Goal: Task Accomplishment & Management: Complete application form

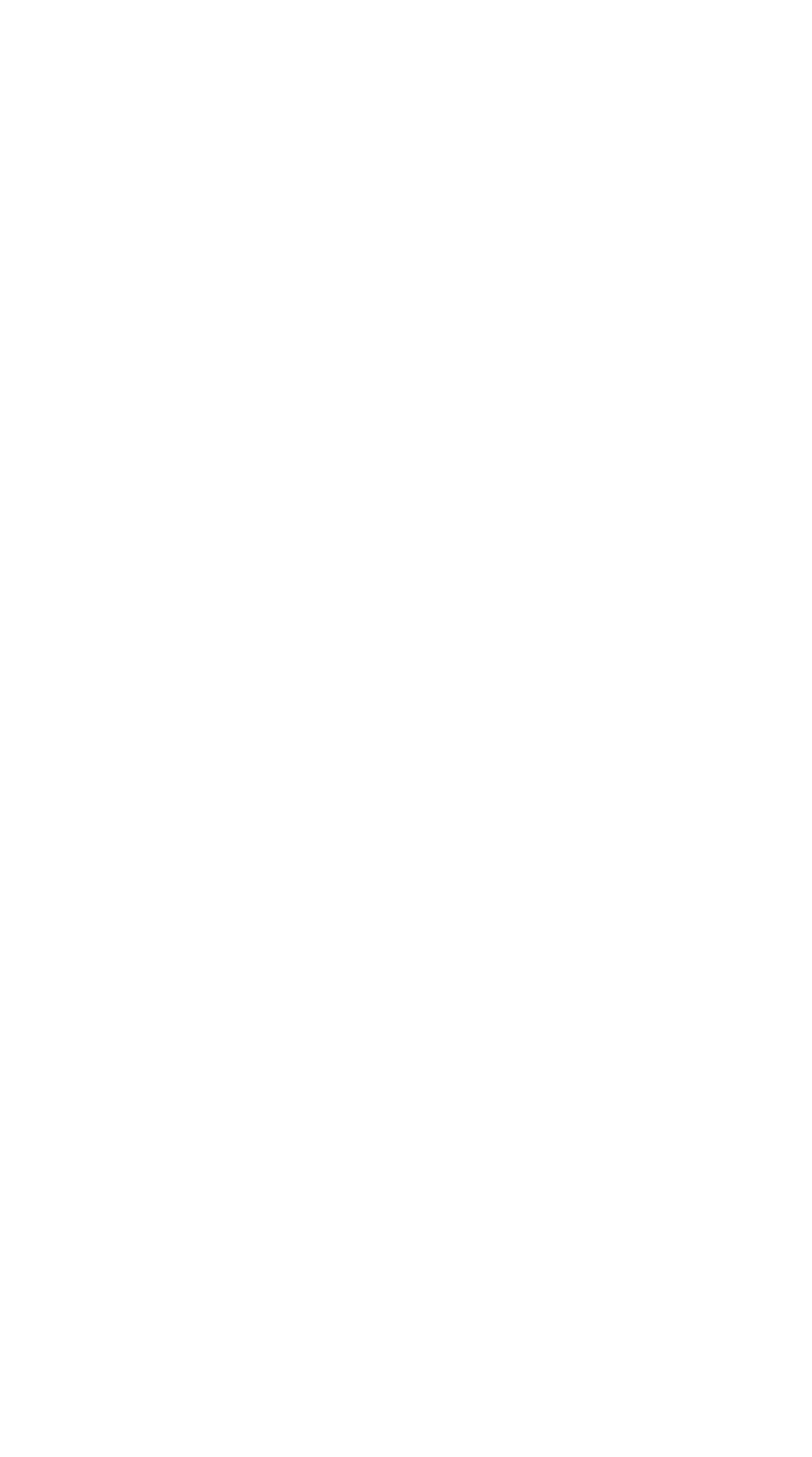
select select "MY"
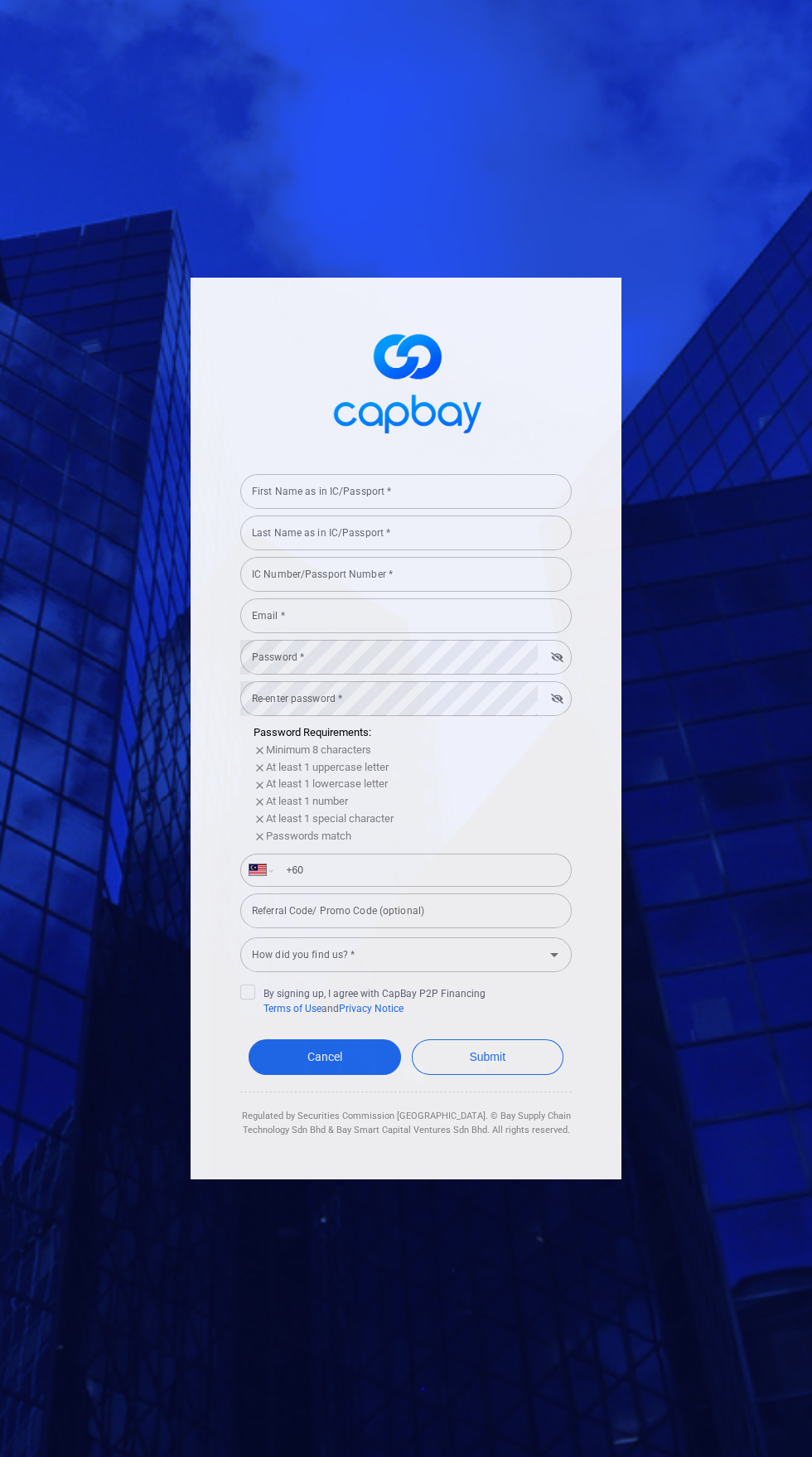
click at [454, 509] on input "First Name as in IC/Passport *" at bounding box center [406, 491] width 331 height 34
click at [420, 509] on input "First Name as in IC/Passport *" at bounding box center [406, 491] width 331 height 34
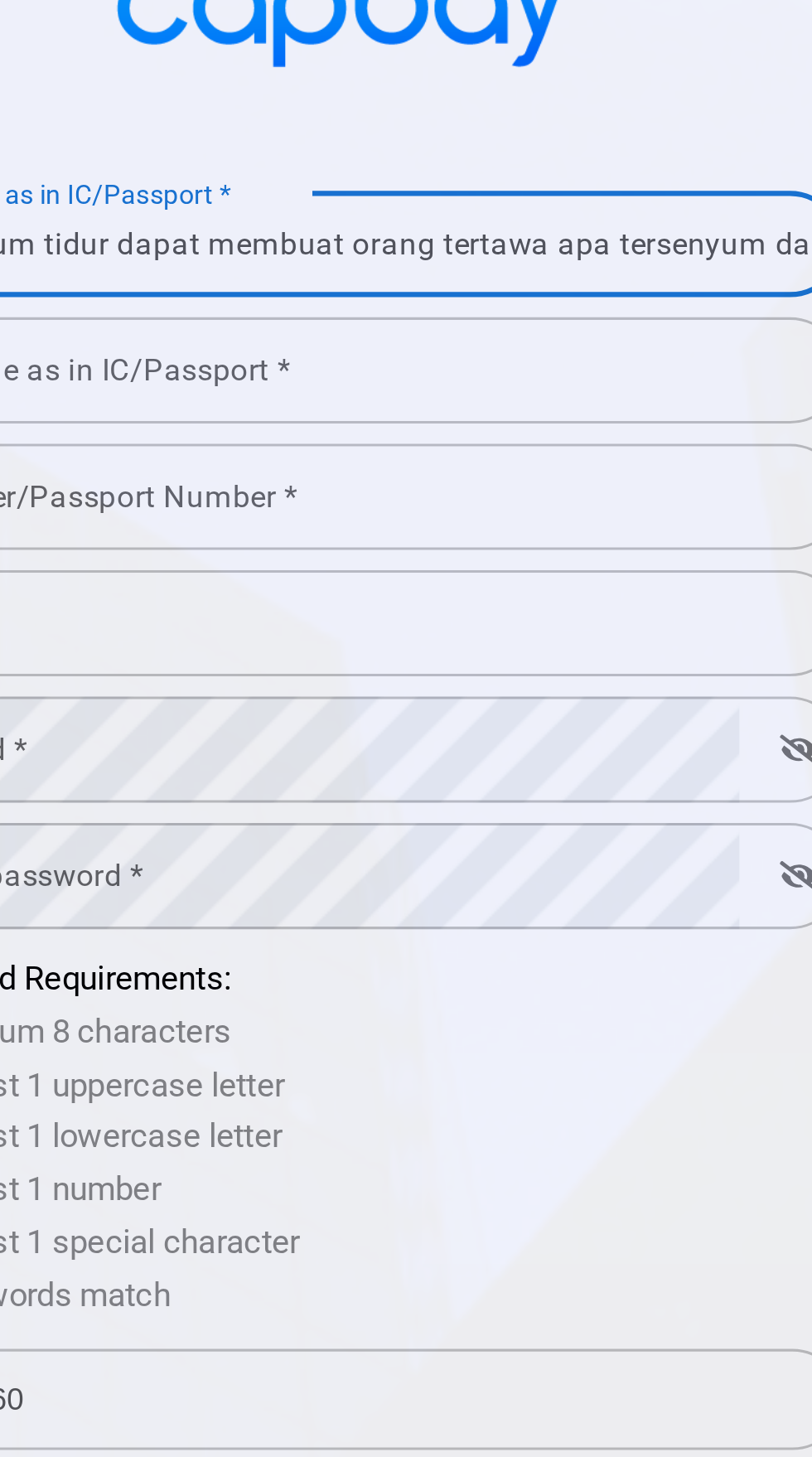
scroll to position [0, 42]
type input "Tapi sebelum tidur dapat membuat orang tertawa apa tersenyum dan tertawa"
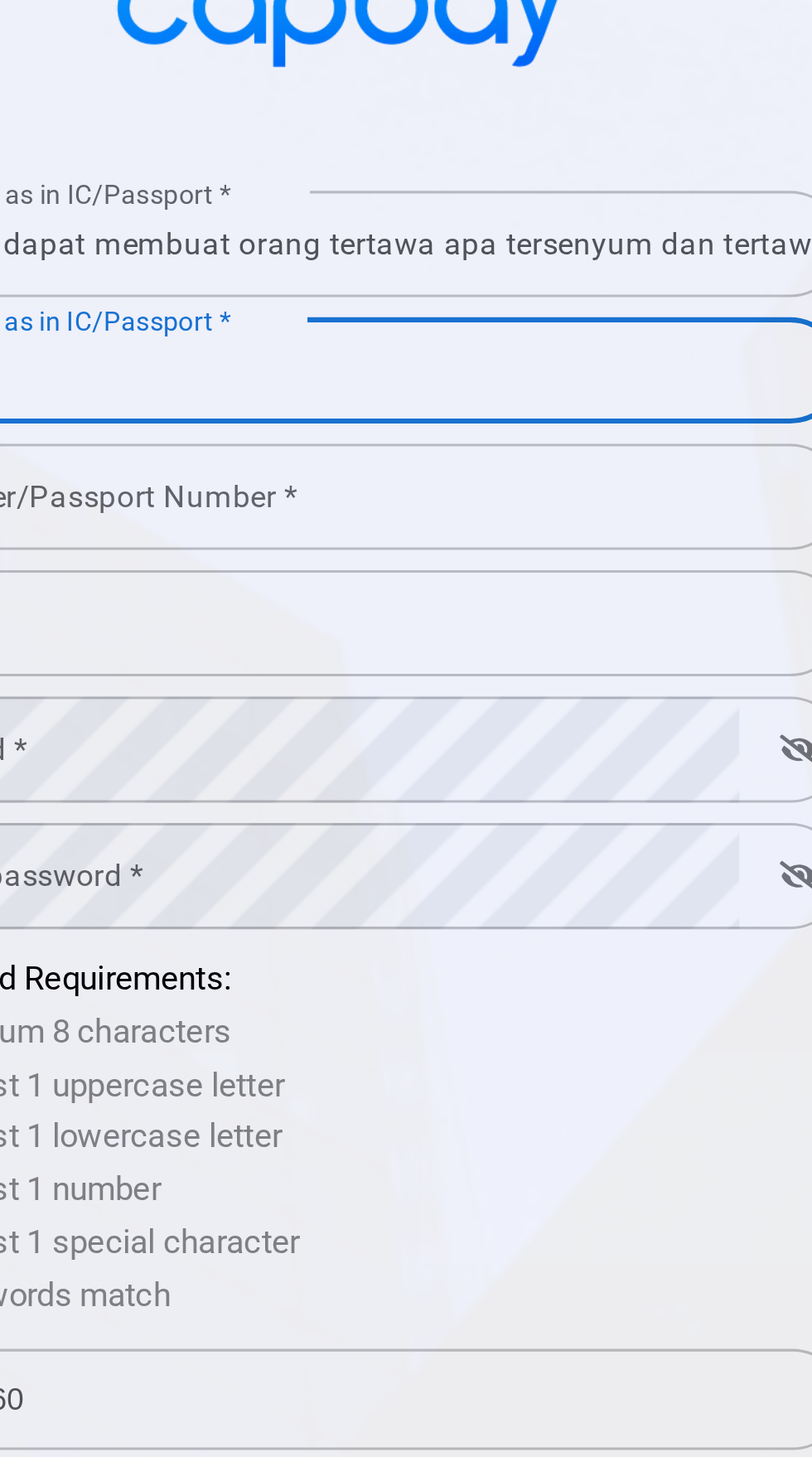
scroll to position [0, 0]
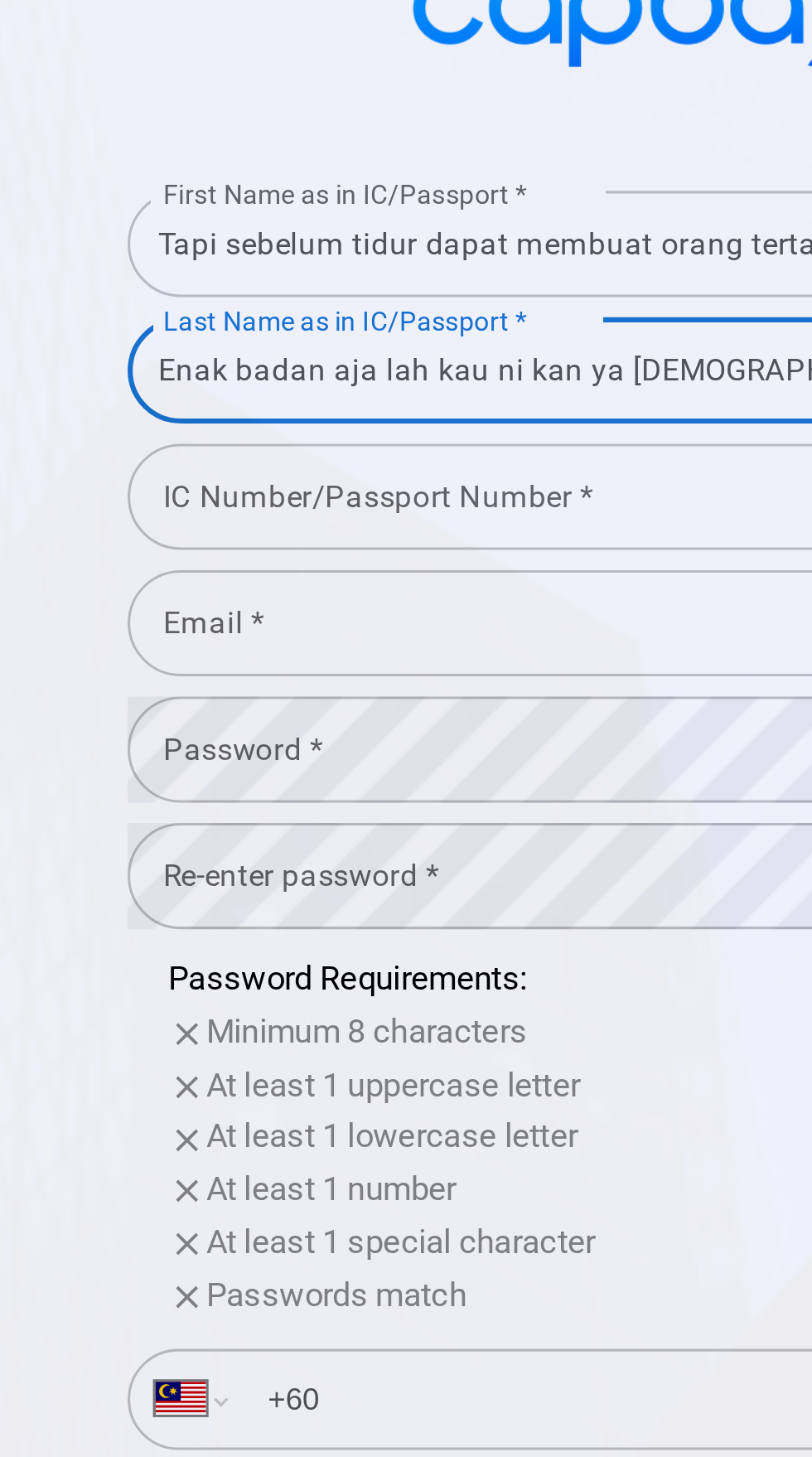
type input "Enak badan aja lah kau ni kan ya [DEMOGRAPHIC_DATA] semoga"
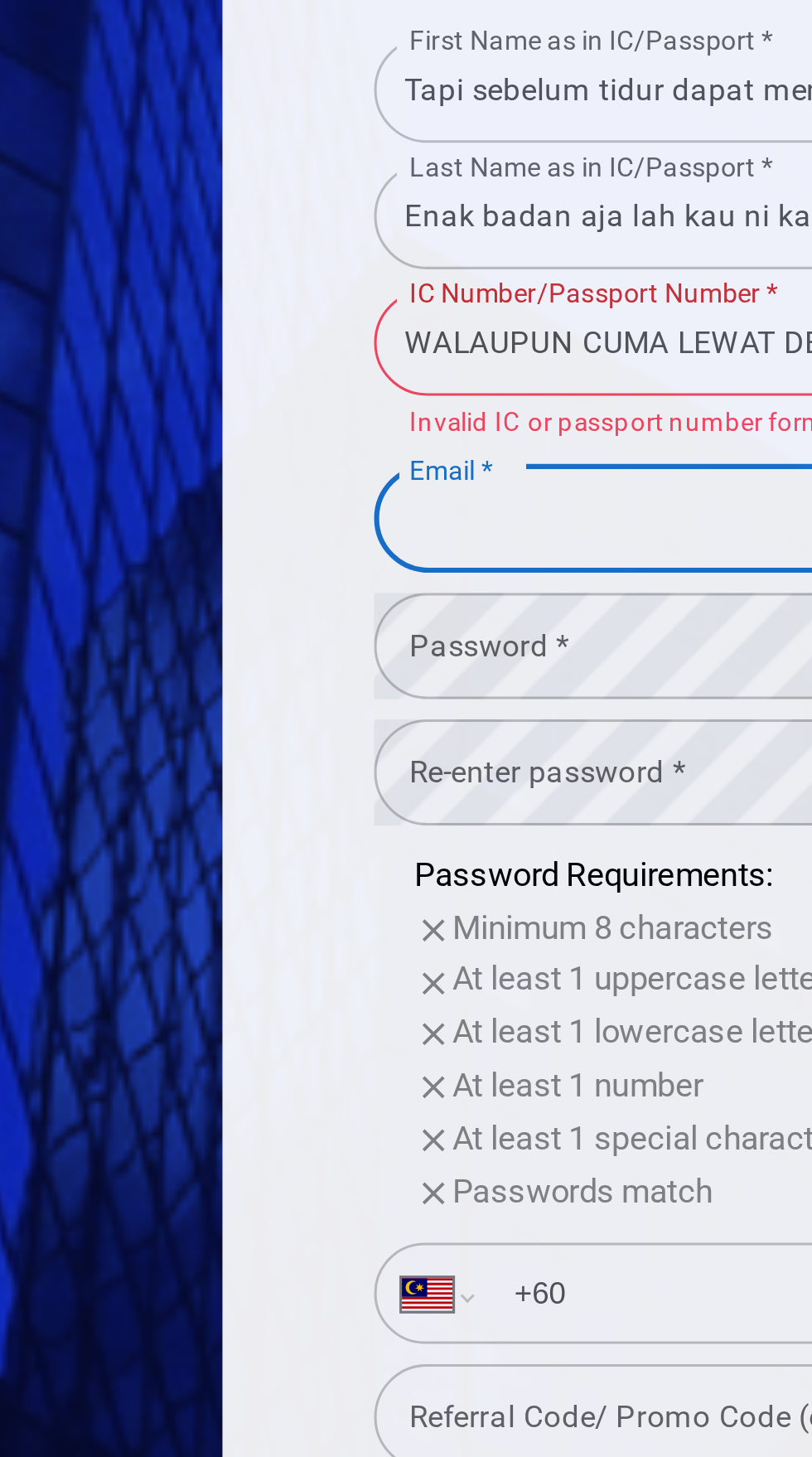
click at [305, 584] on input "WALAUPUN CUMA LEWAT DEPAN RUMAHMU JAUH DR APPOINTMENT IS [DATE] MORNING TO U" at bounding box center [406, 566] width 331 height 34
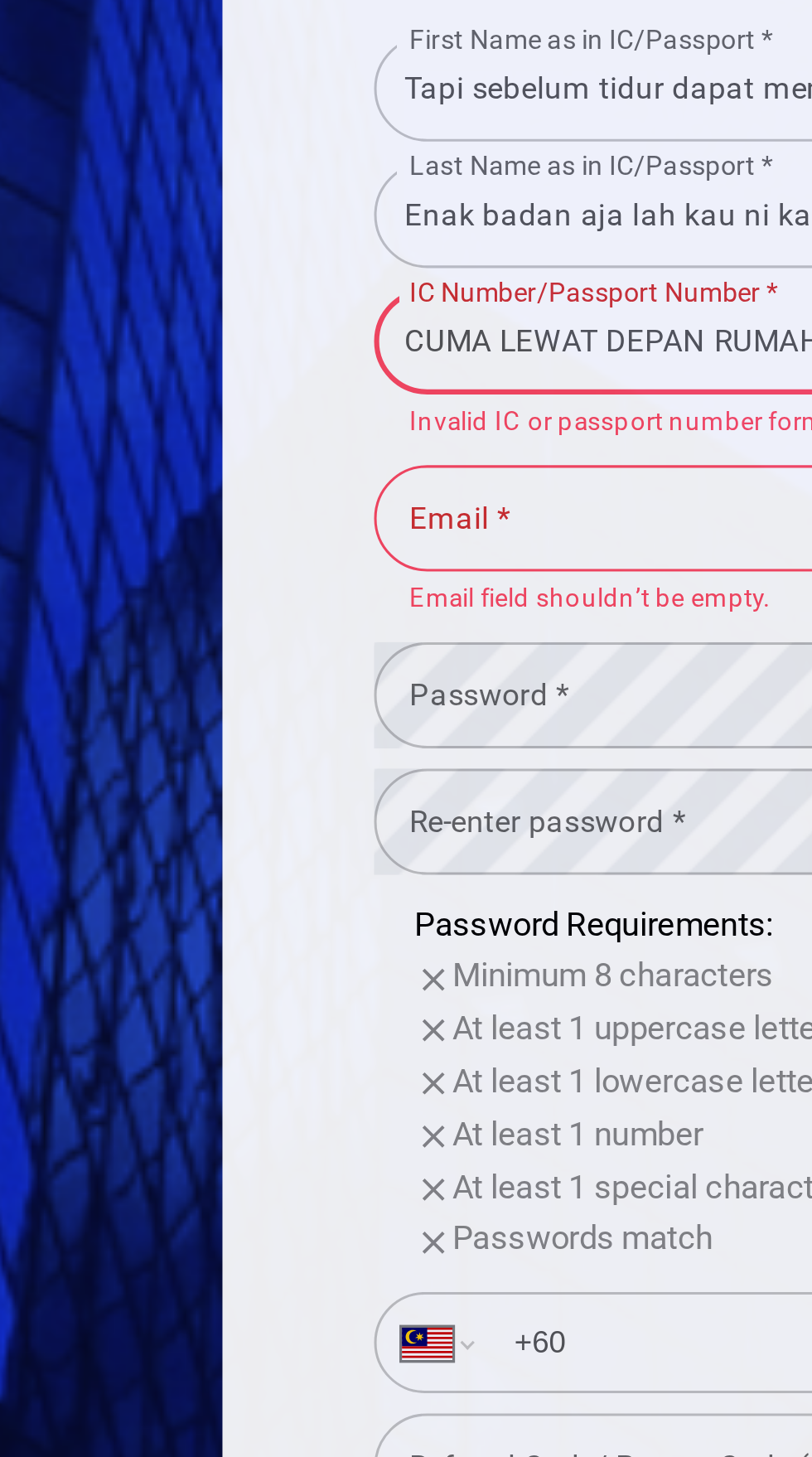
click at [368, 576] on input "CUMA LEWAT DEPAN RUMAHMU JAUH DR APPOINTMENT IS [DATE] MORNING TO U" at bounding box center [406, 557] width 331 height 34
click at [361, 576] on input "MAHMU JAUH DR APPOINTMENT IS [DATE] MORNING TO U" at bounding box center [406, 557] width 331 height 34
click at [368, 576] on input "INTMENT IS [DATE] MORNING TO U" at bounding box center [406, 557] width 331 height 34
click at [339, 576] on input "MORNING TO U" at bounding box center [406, 557] width 331 height 34
type input "MOR"
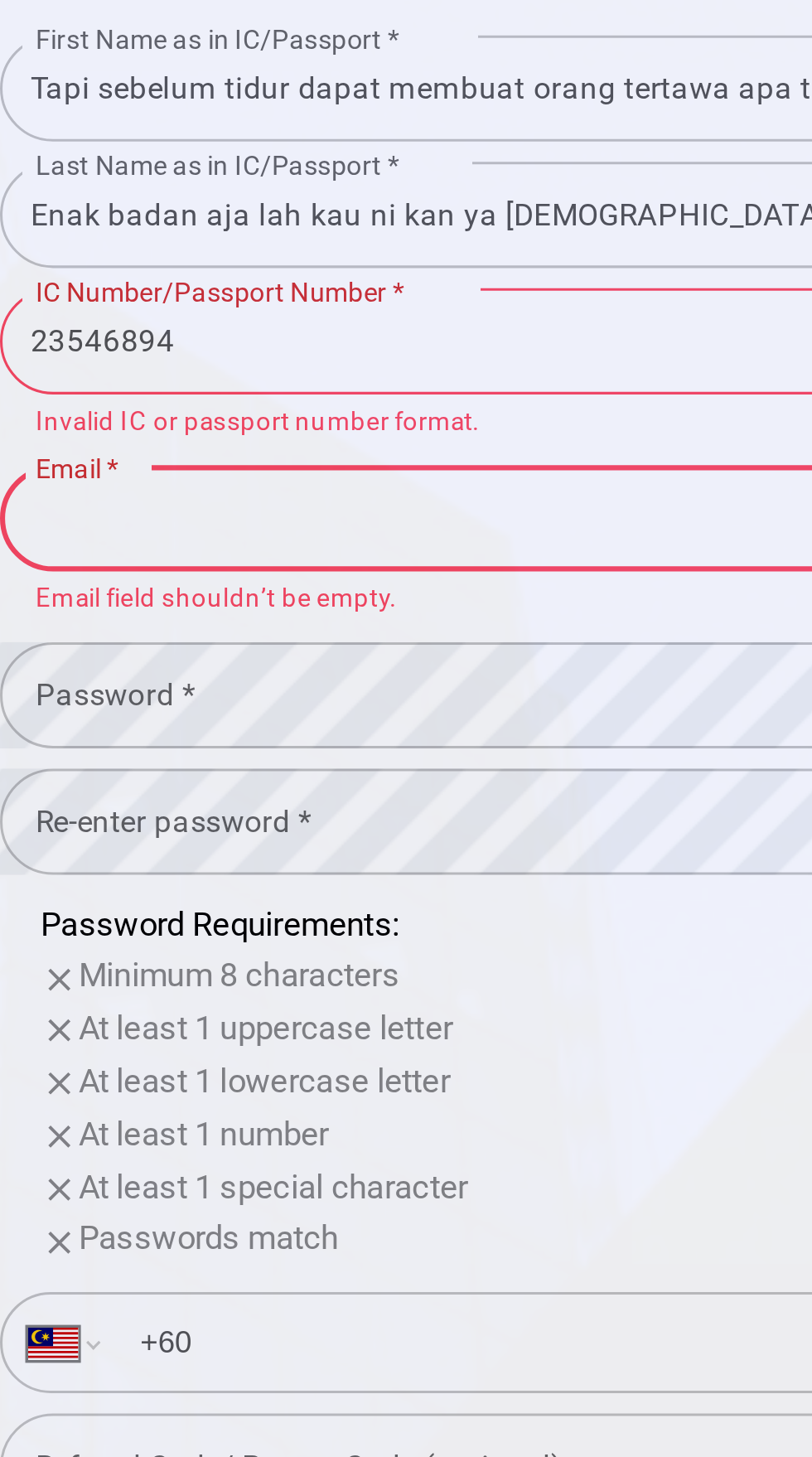
click at [422, 576] on input "23546894" at bounding box center [406, 557] width 331 height 34
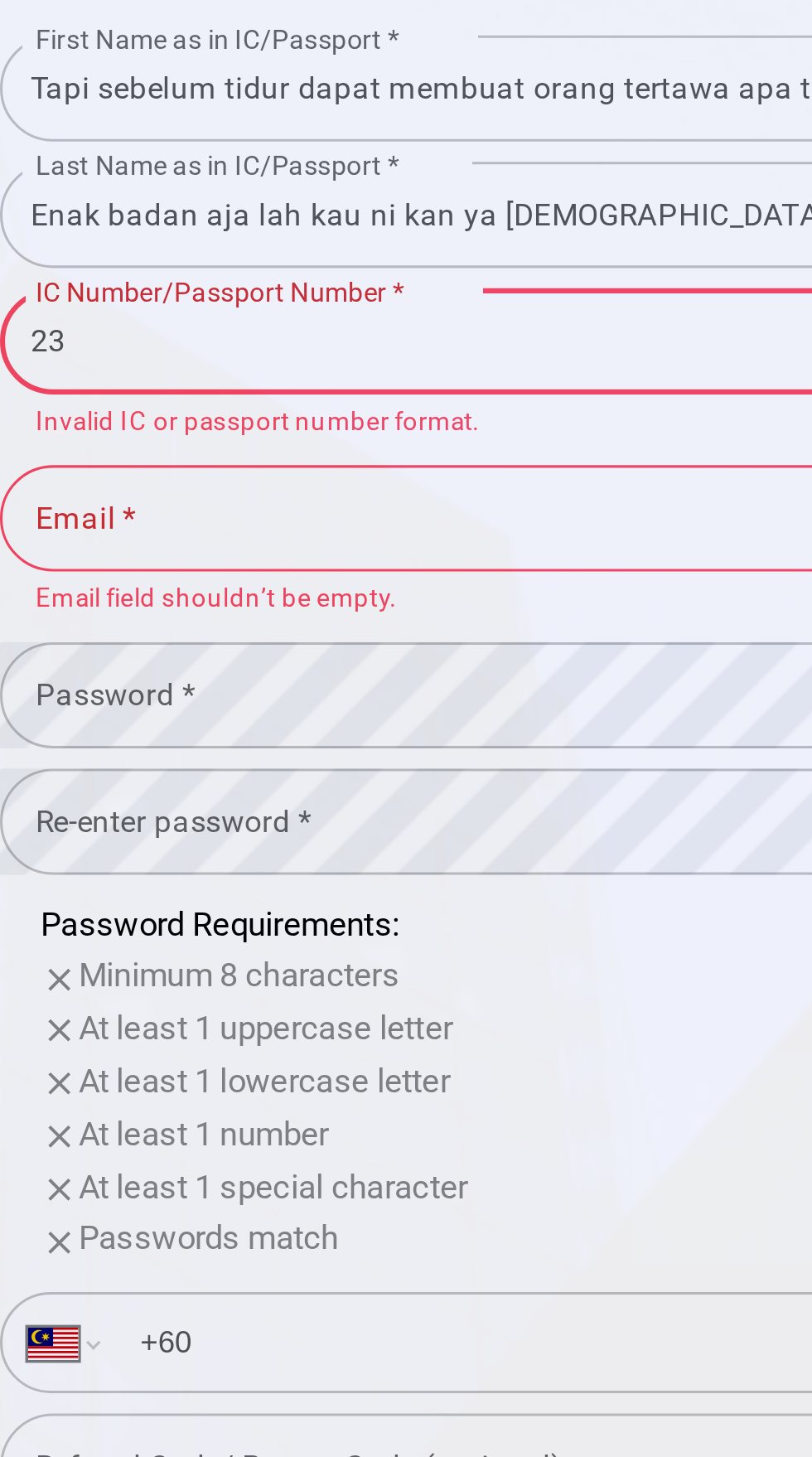
type input "2"
type input "20253143536555"
type input "345697"
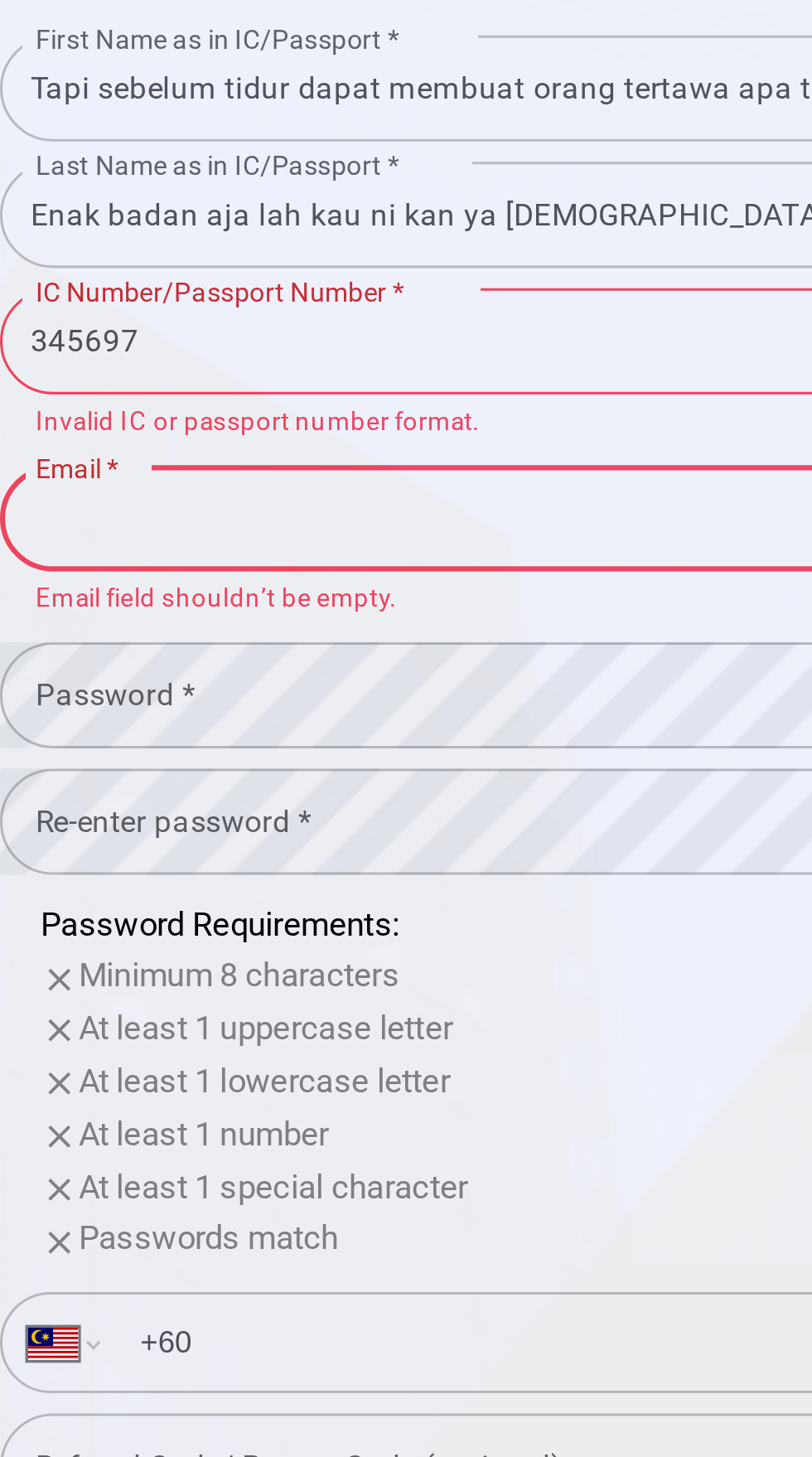
click at [371, 633] on input "Email *" at bounding box center [406, 615] width 331 height 34
type input "T"
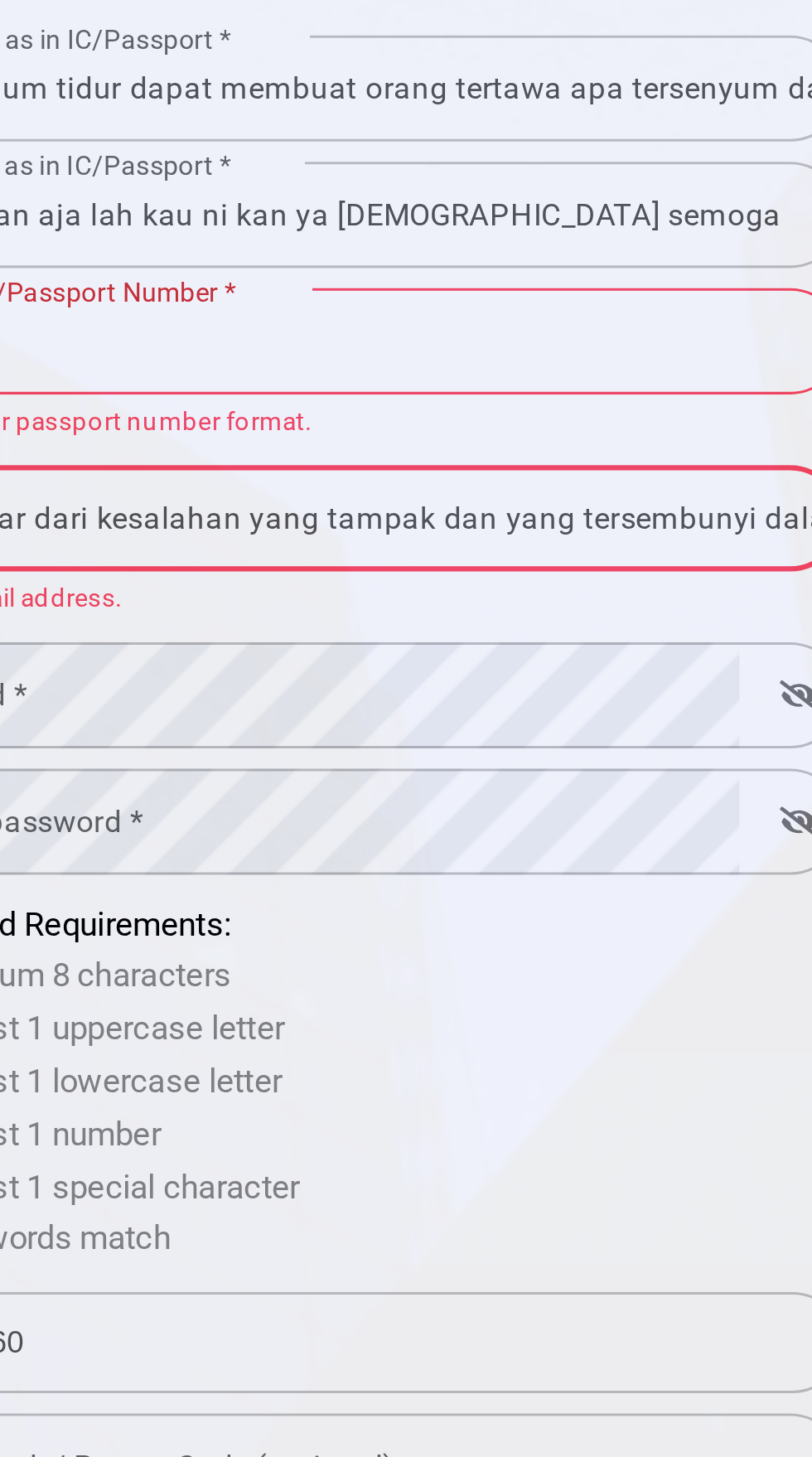
scroll to position [0, 174]
type input "Rasanya mau patah semangat buat belajar dari kesalahan yang tampak dan yang ter…"
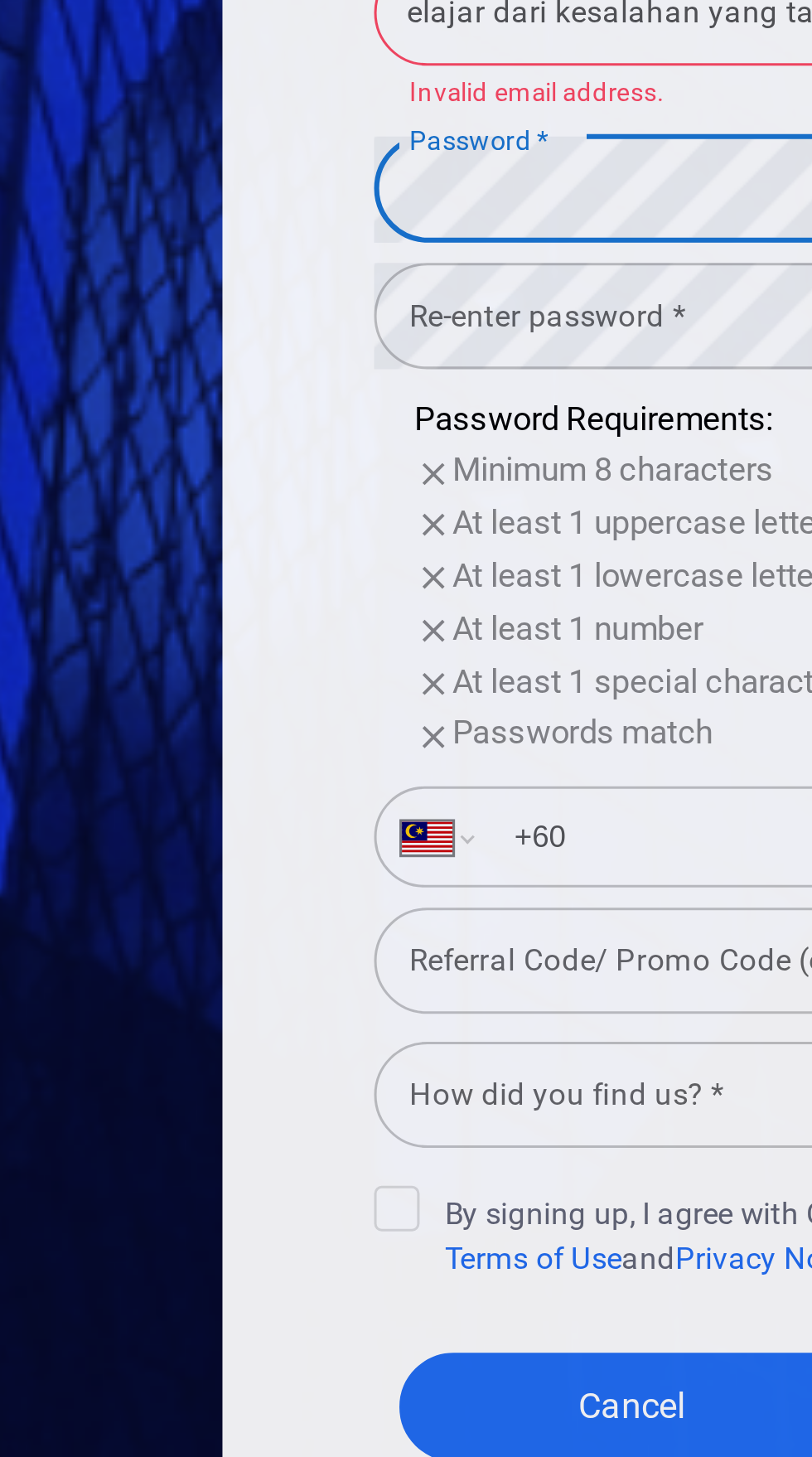
scroll to position [0, 0]
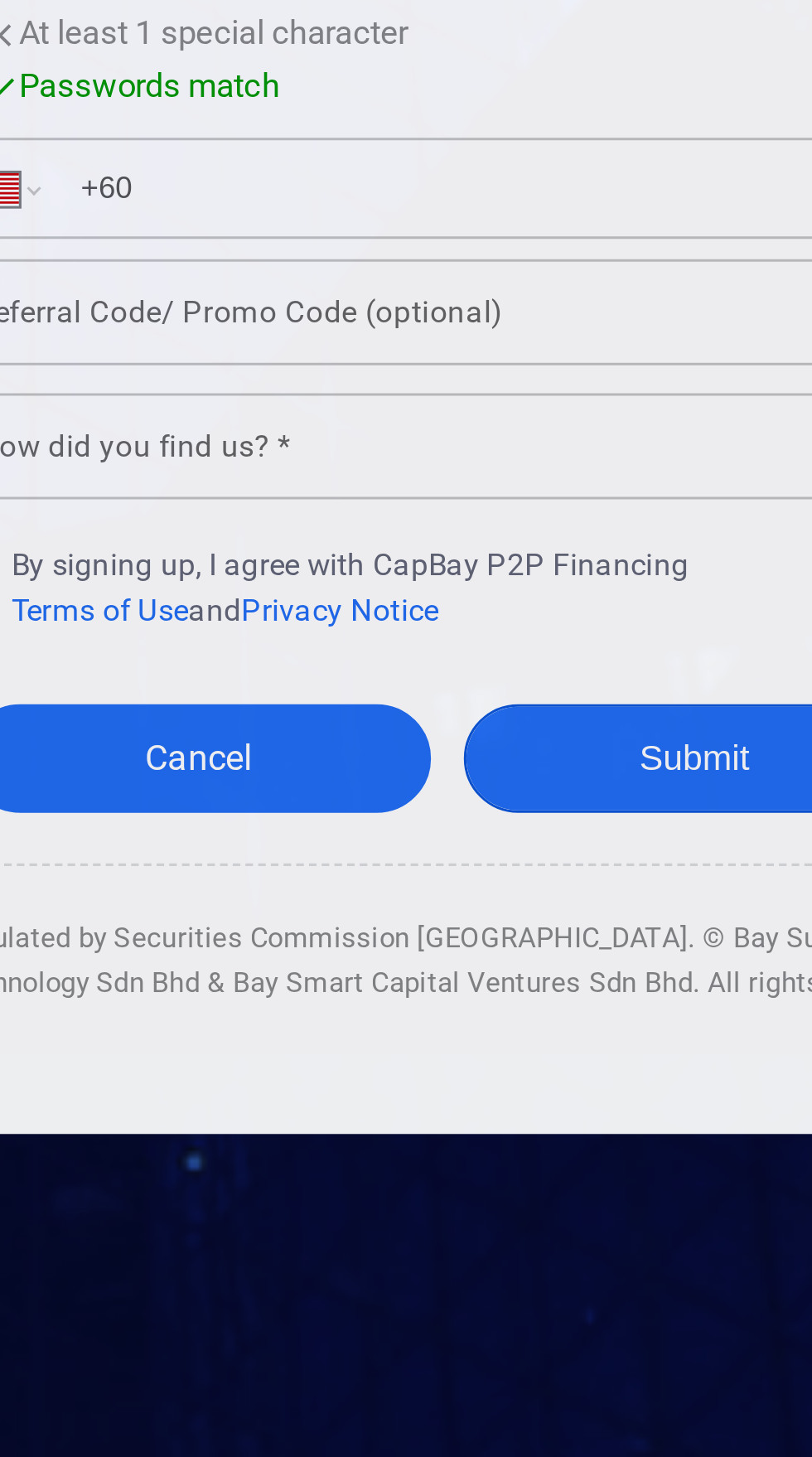
click at [460, 1106] on button "Submit" at bounding box center [488, 1087] width 153 height 35
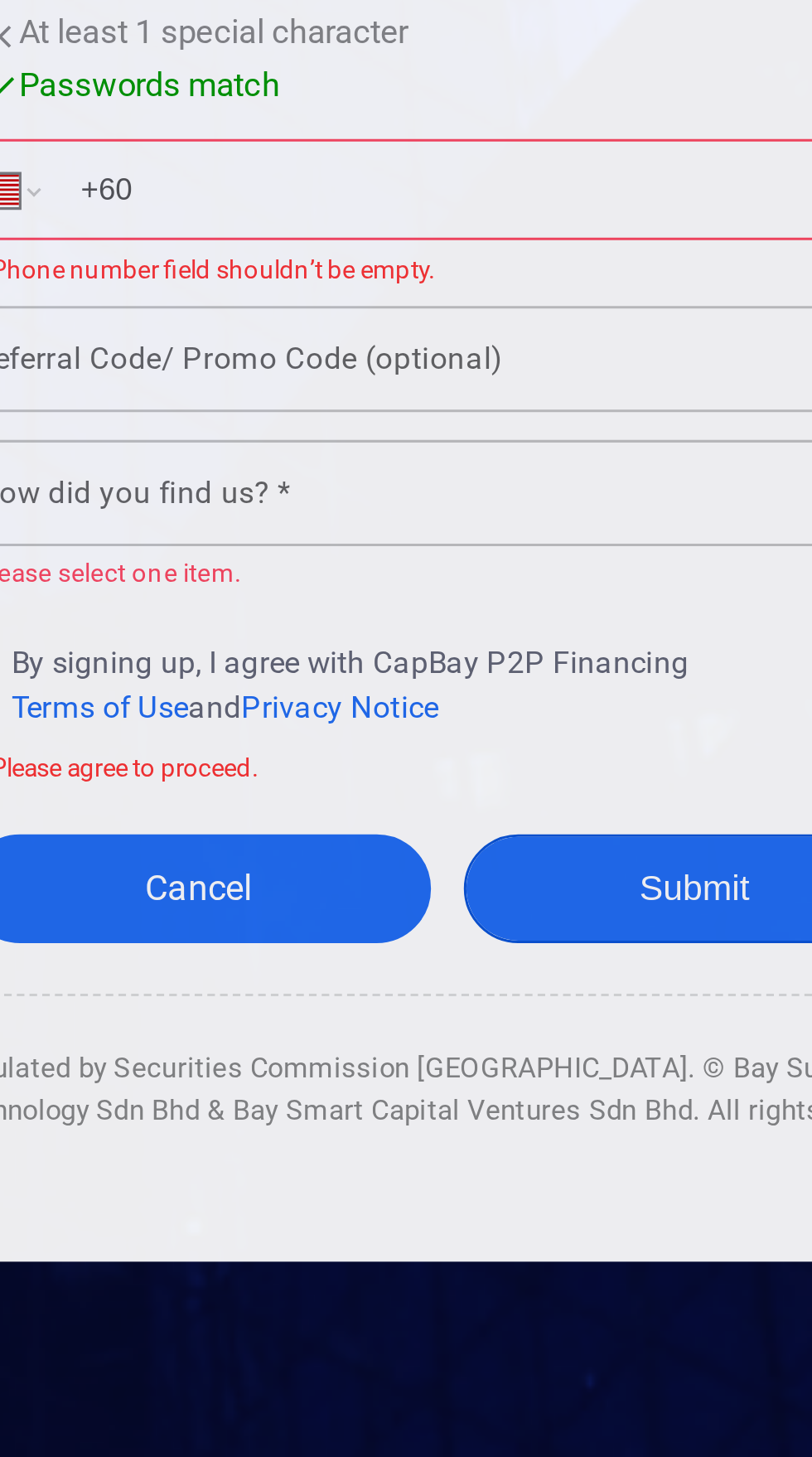
click at [474, 1127] on button "Submit" at bounding box center [488, 1110] width 153 height 35
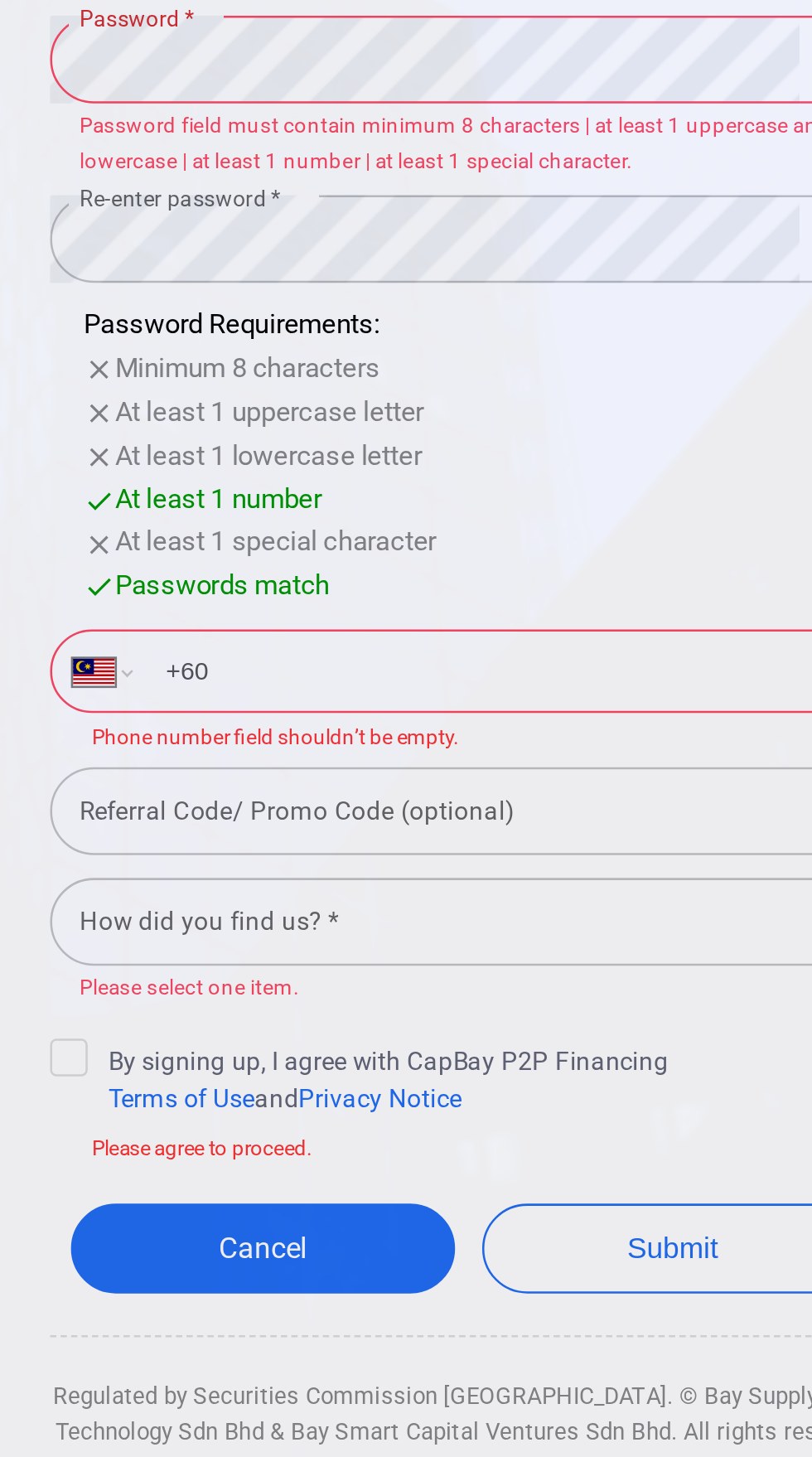
click at [428, 894] on input "+60" at bounding box center [419, 881] width 286 height 27
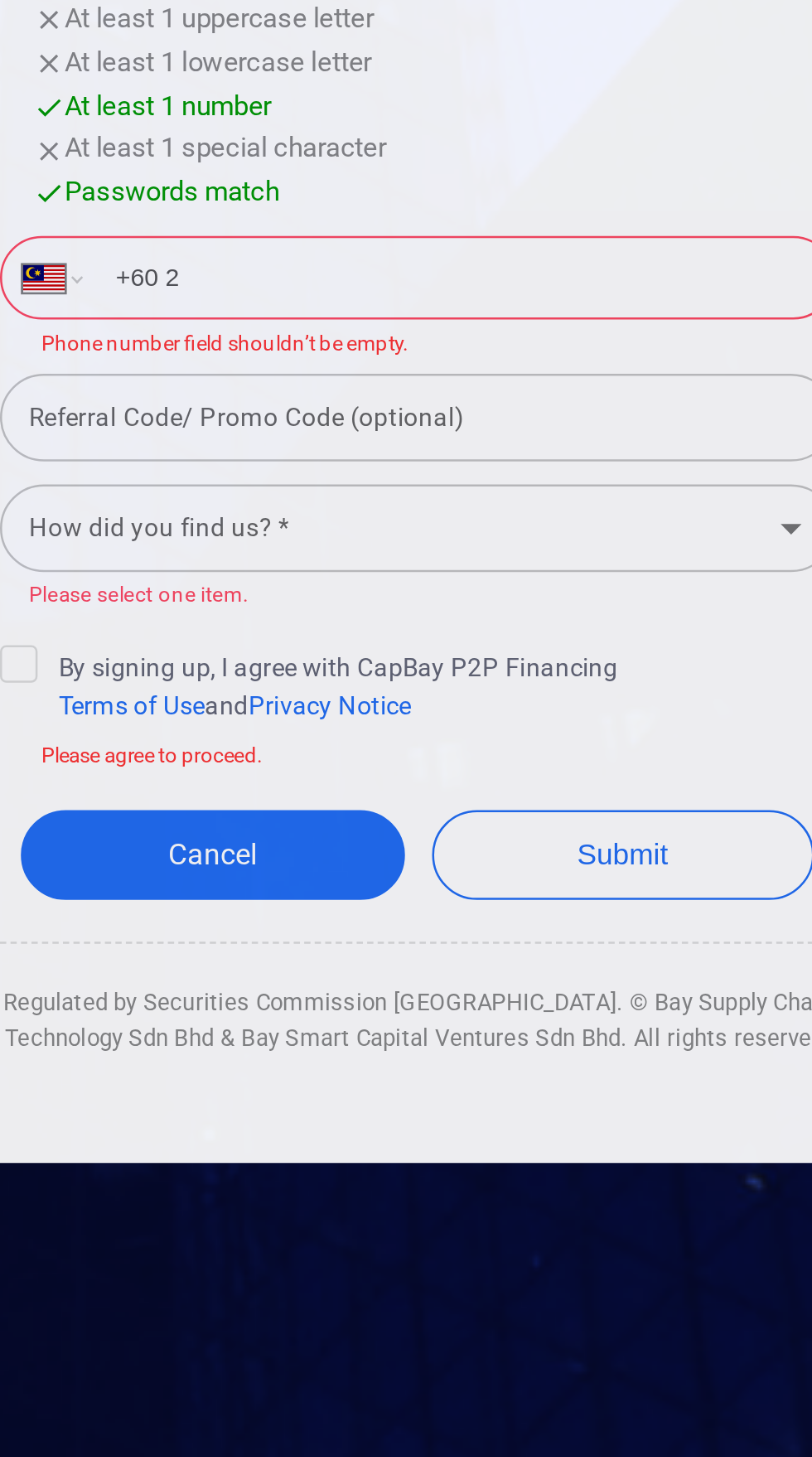
scroll to position [7, 0]
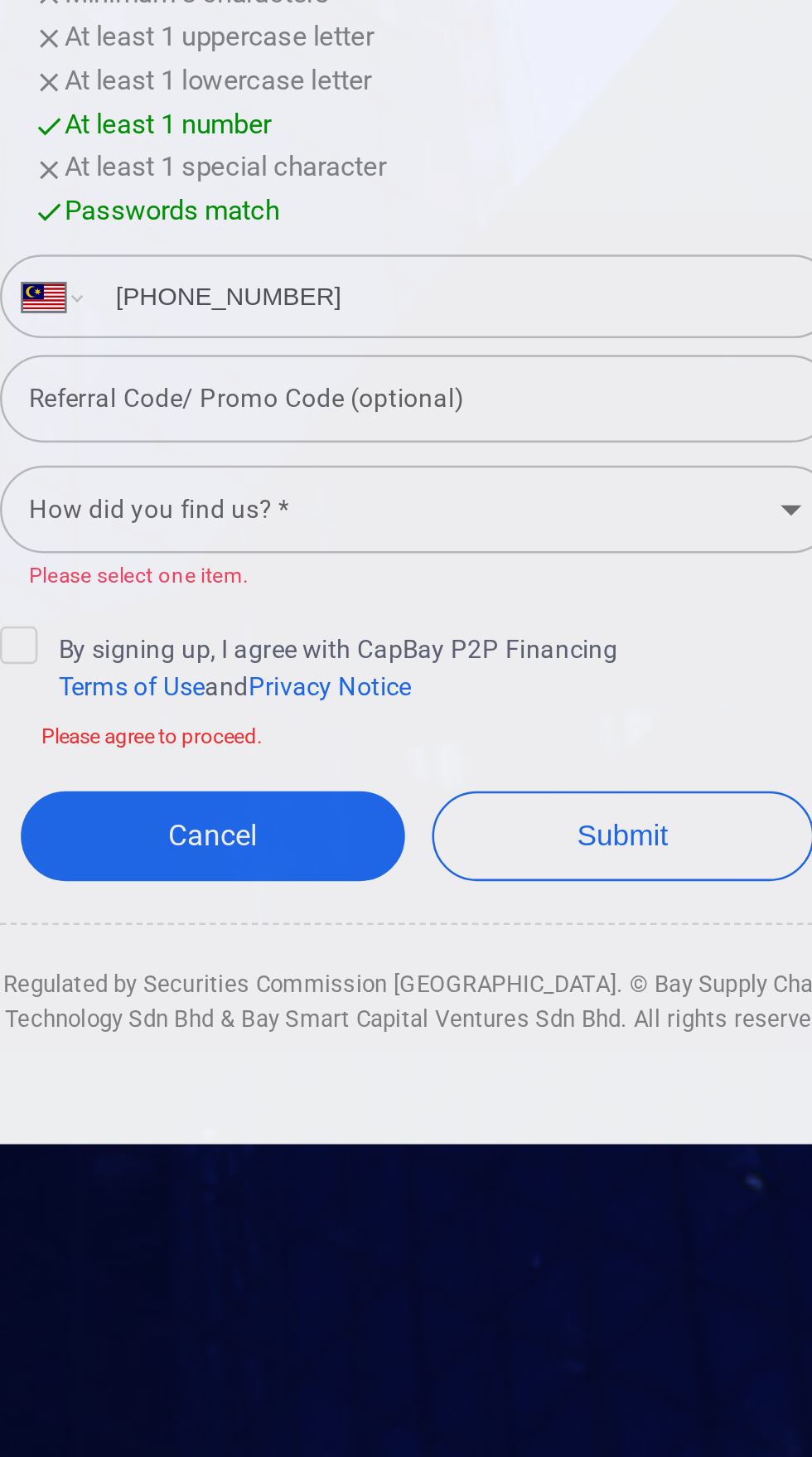
type input "[PHONE_NUMBER]"
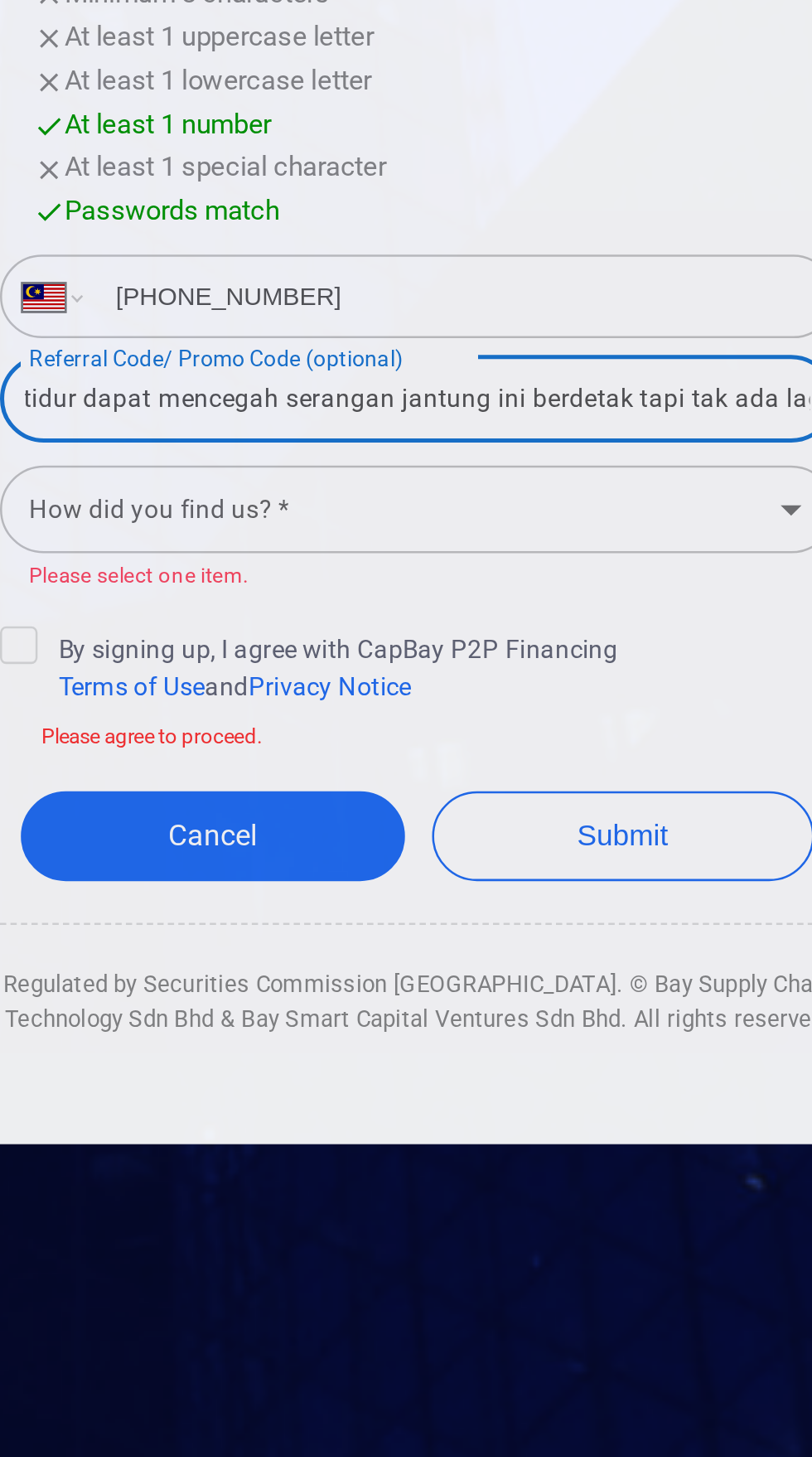
scroll to position [0, 75]
type input "Tapi sebelum tidur dapat mencegah serangan jantung ini berdetak tapi tak ada la…"
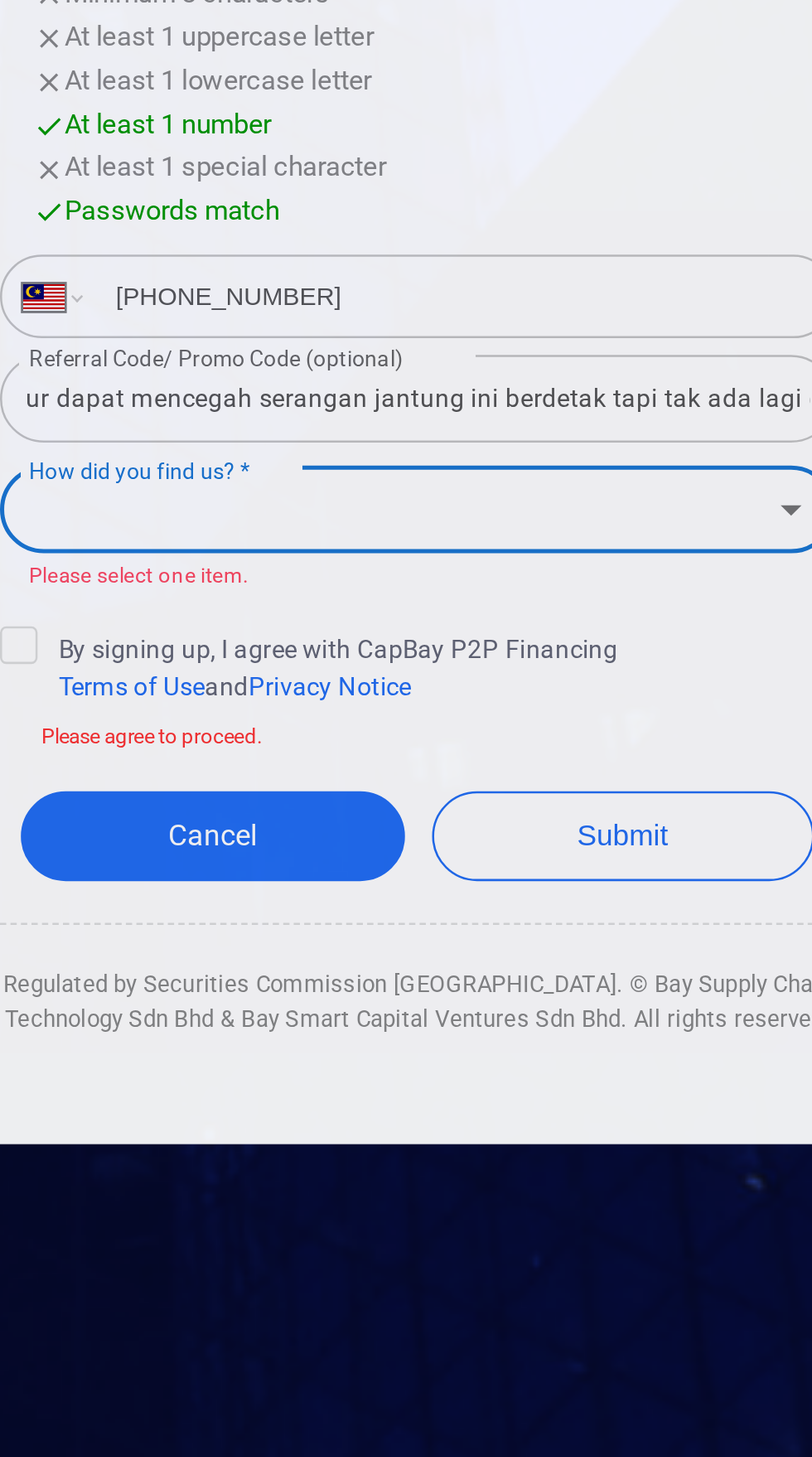
scroll to position [0, 0]
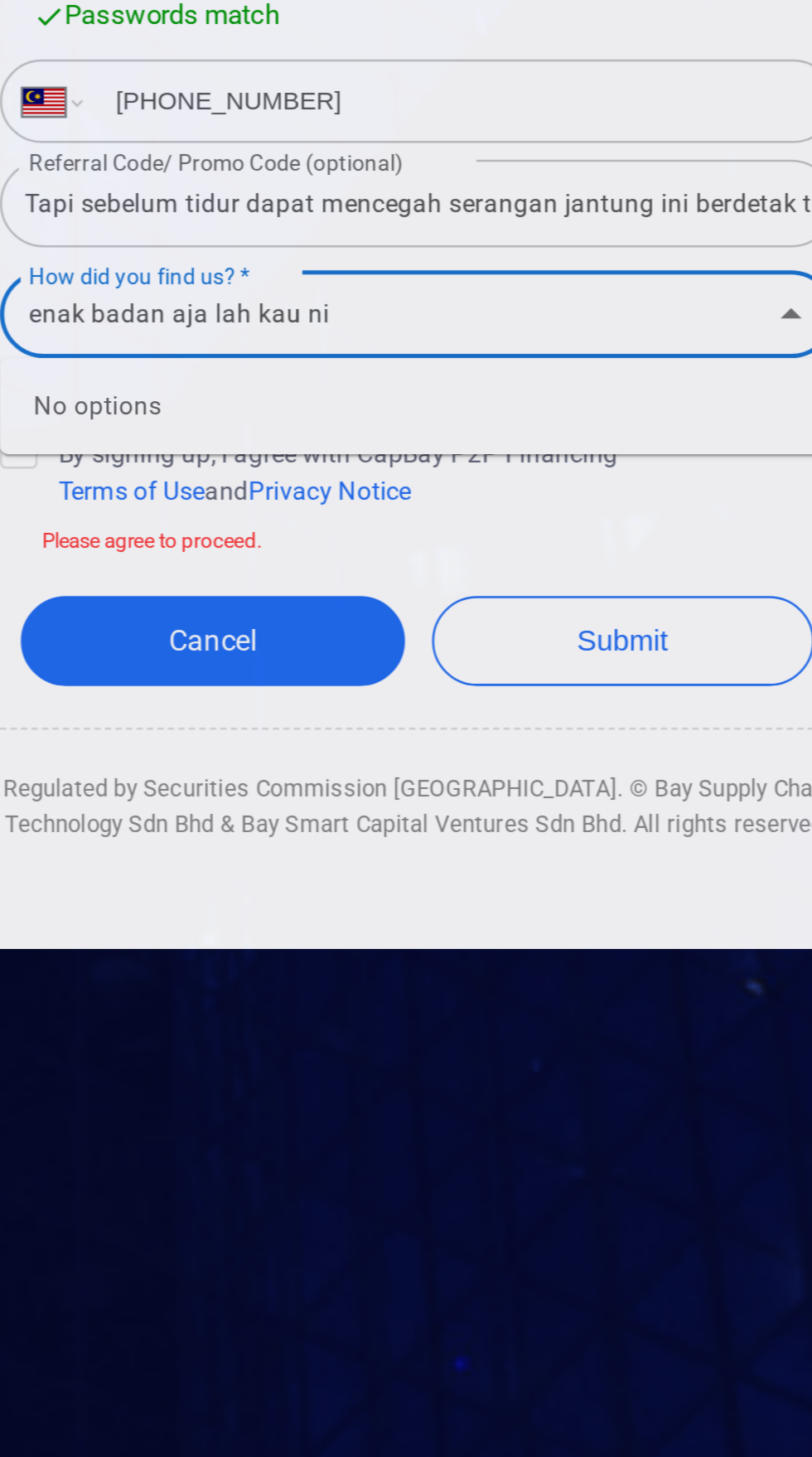
type input "enak badan aja lah kau ni"
click at [412, 1084] on button "Submit" at bounding box center [488, 1102] width 153 height 35
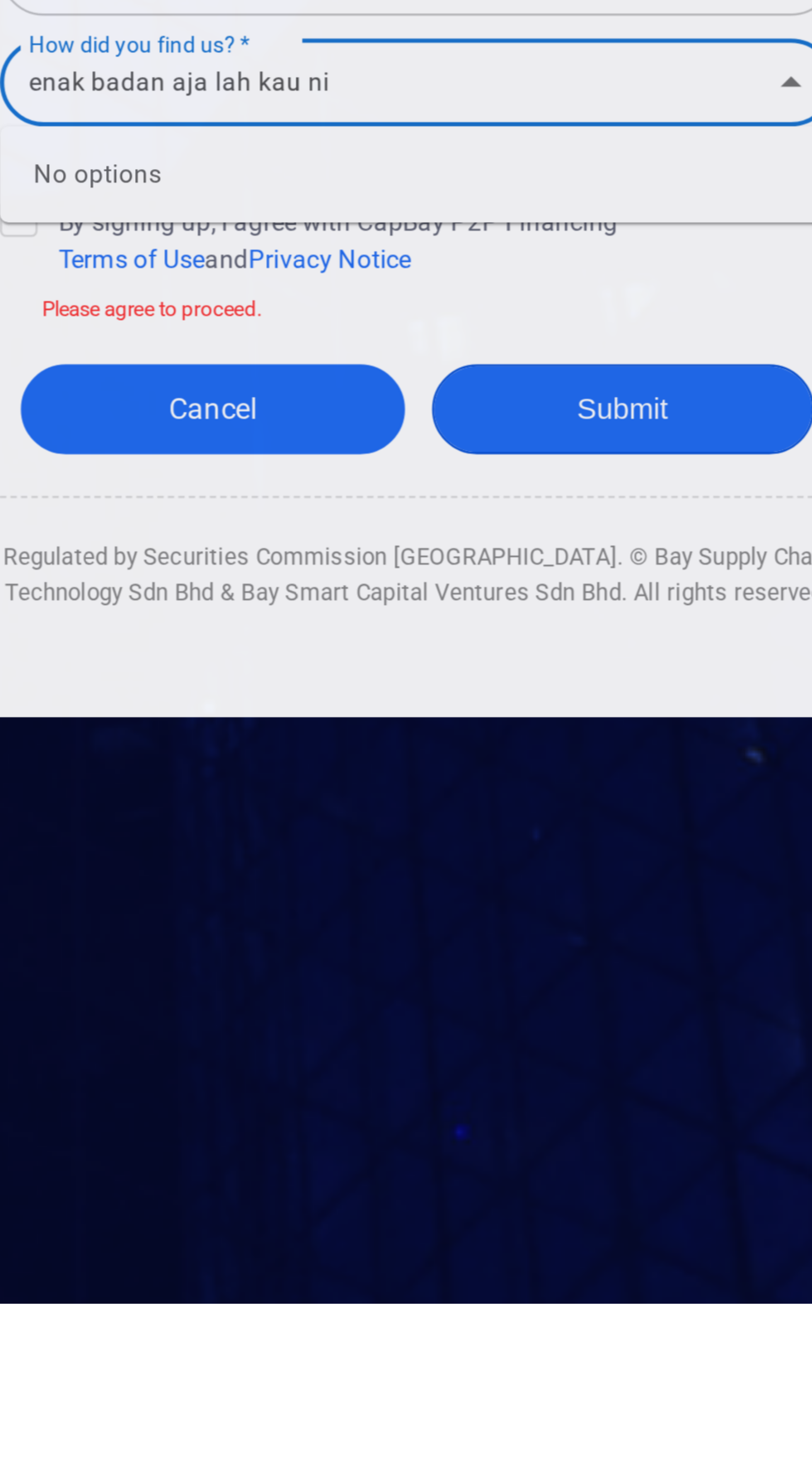
click at [477, 1120] on button "Submit" at bounding box center [488, 1102] width 153 height 35
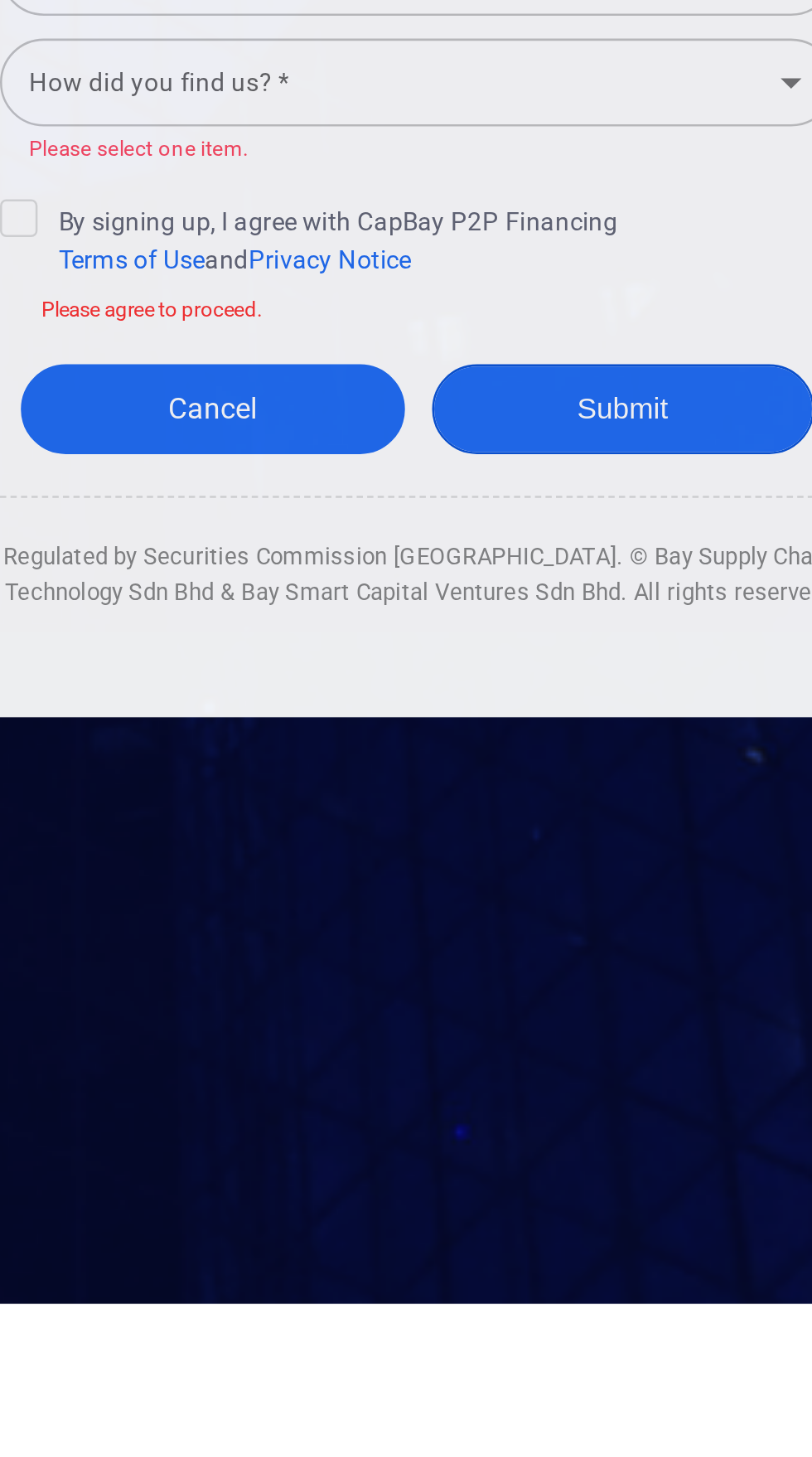
scroll to position [7, 0]
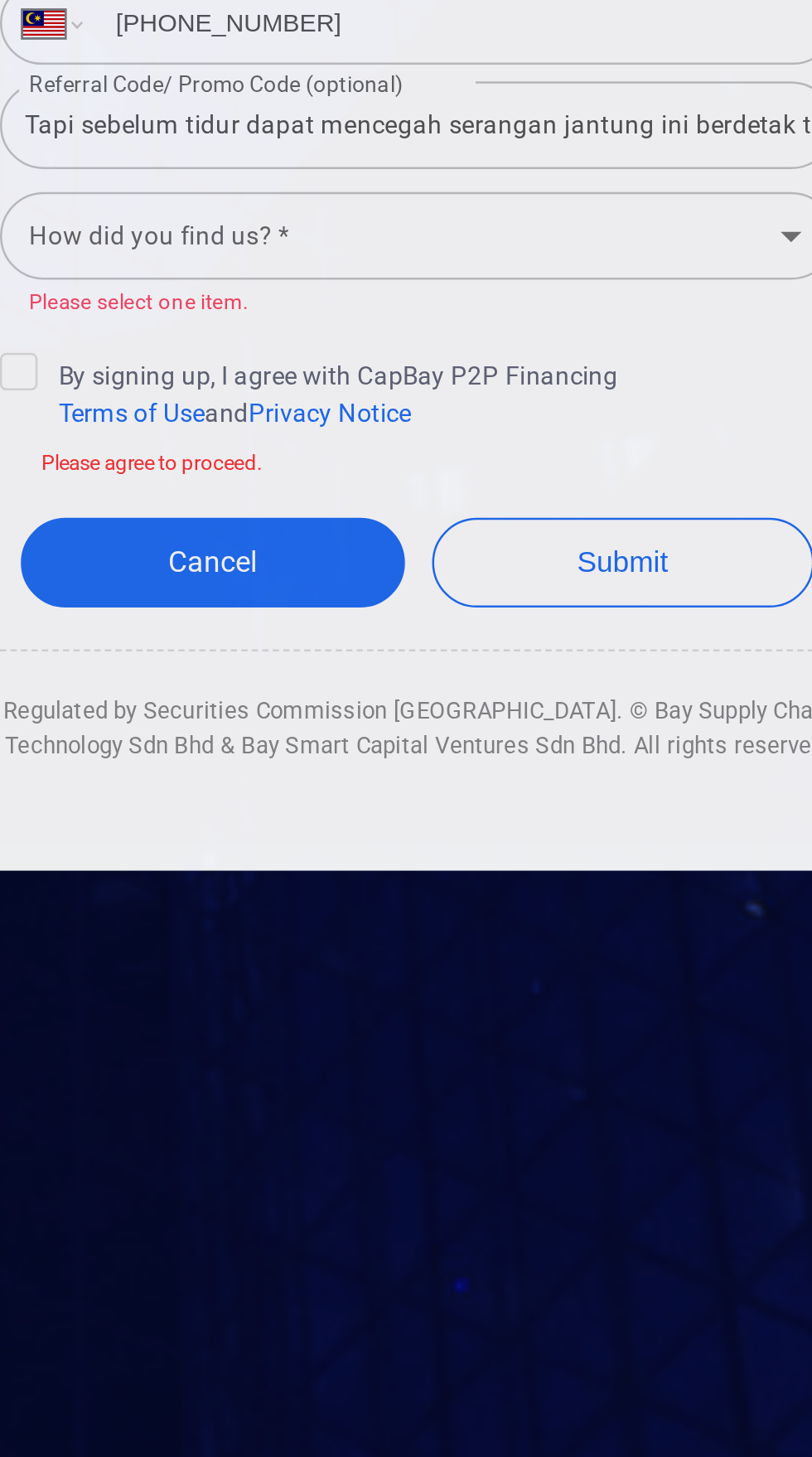
click at [475, 988] on input "How did you find us? *" at bounding box center [392, 973] width 294 height 31
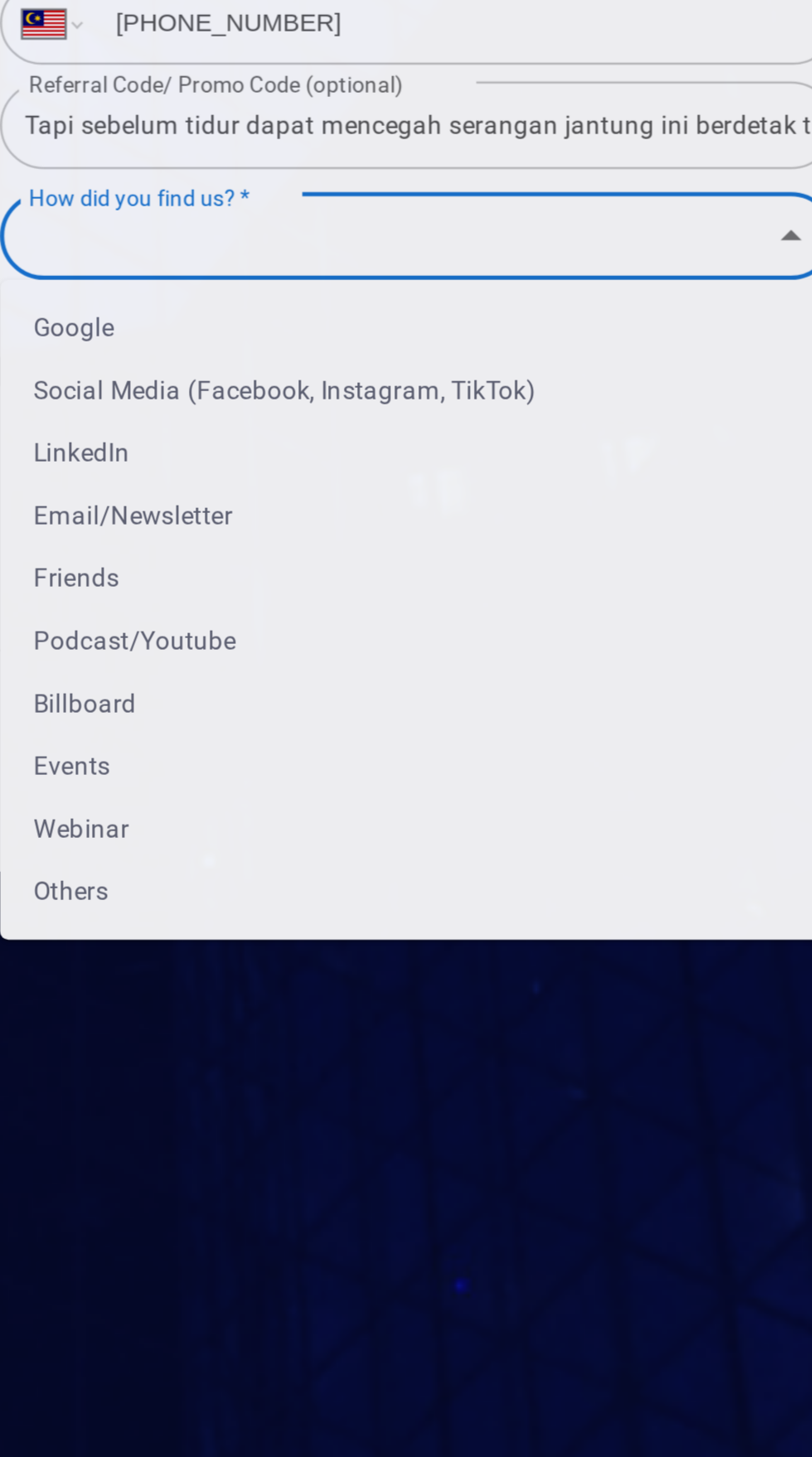
click at [412, 1084] on button "Submit" at bounding box center [488, 1102] width 153 height 35
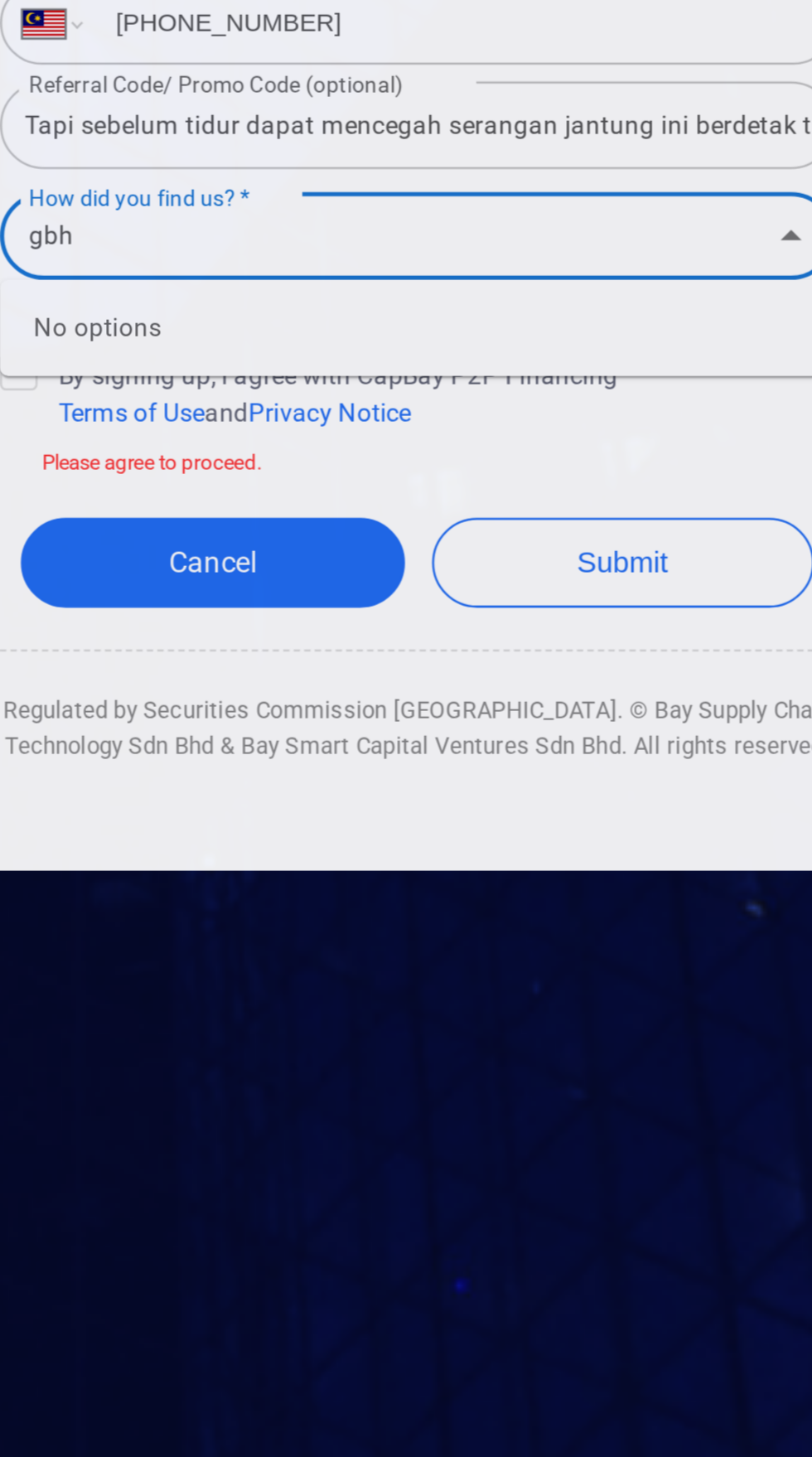
click at [412, 1084] on button "Submit" at bounding box center [488, 1102] width 153 height 35
type input "g"
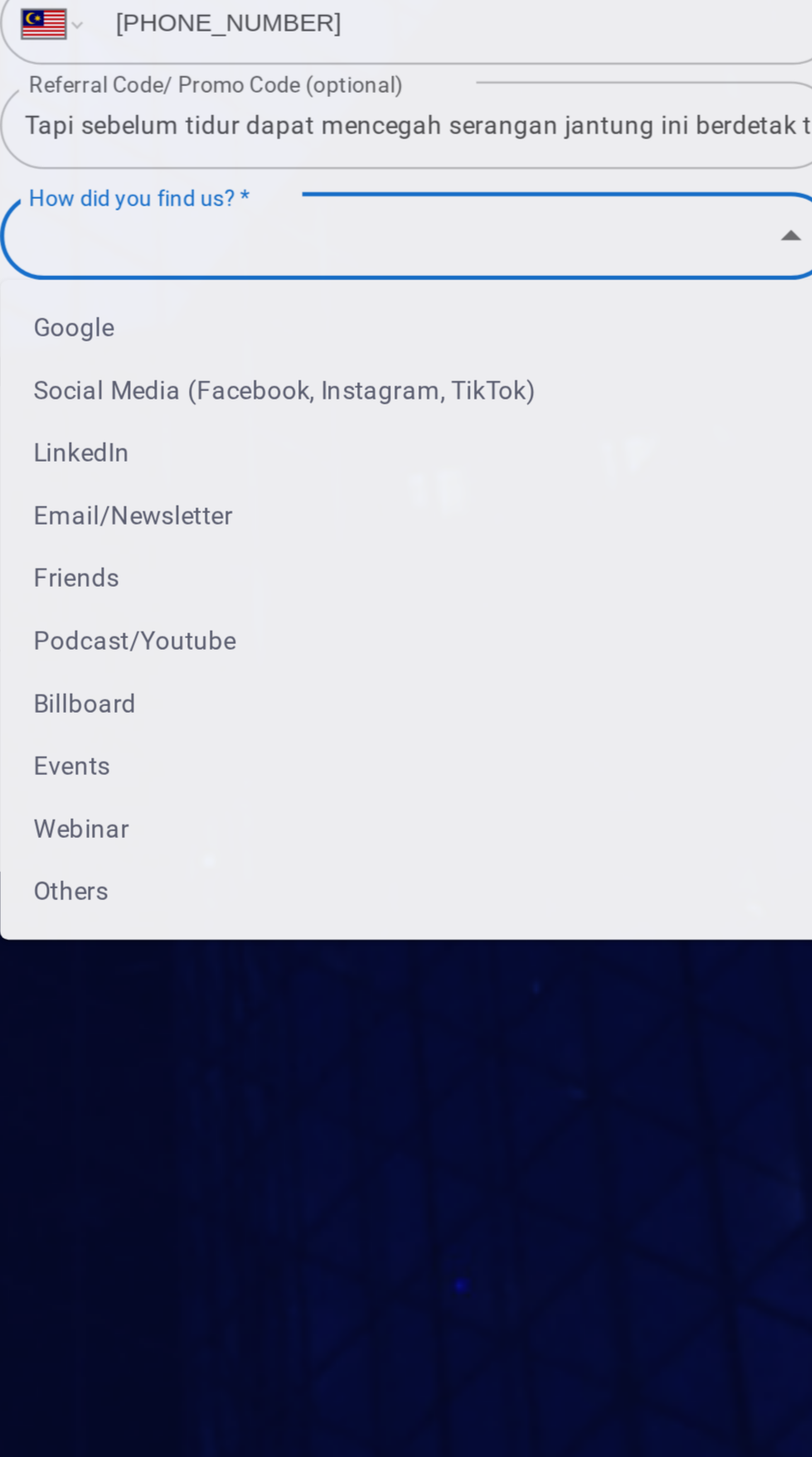
click at [428, 1046] on li "Social Media (Facebook, Instagram, TikTok)" at bounding box center [406, 1034] width 331 height 25
type input "Social Media (Facebook, Instagram, TikTok)"
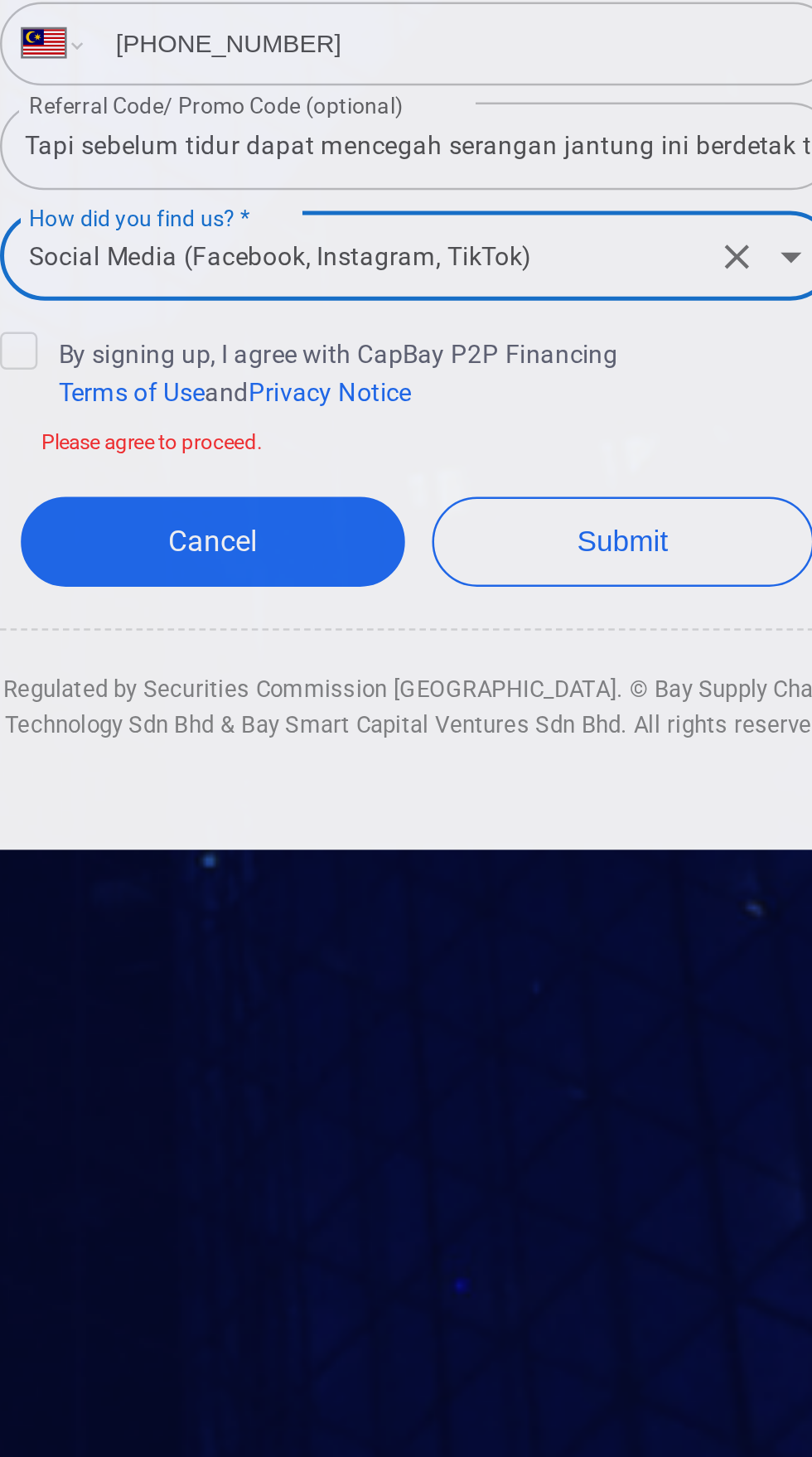
scroll to position [16, 0]
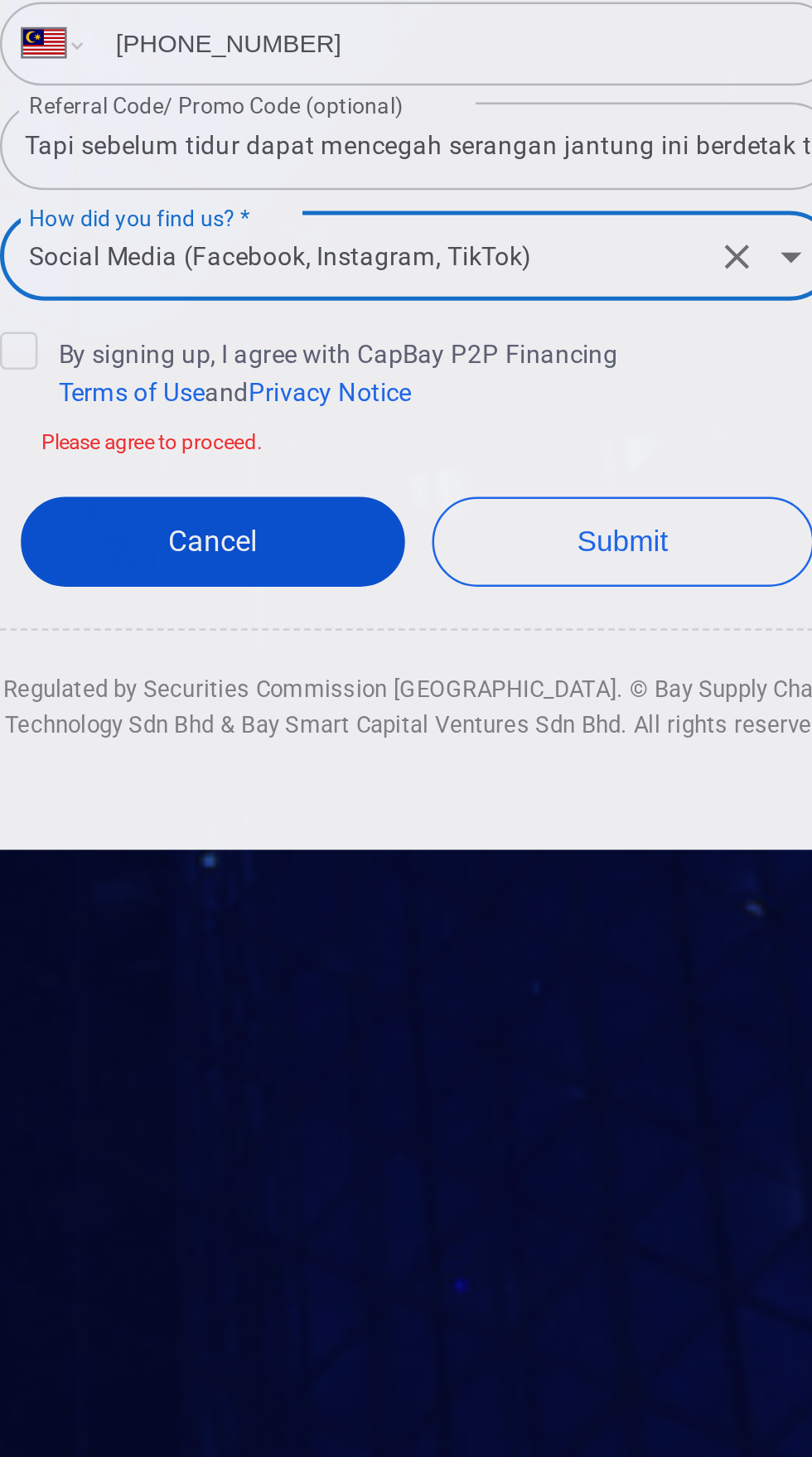
click at [353, 1111] on link "Cancel" at bounding box center [324, 1094] width 153 height 35
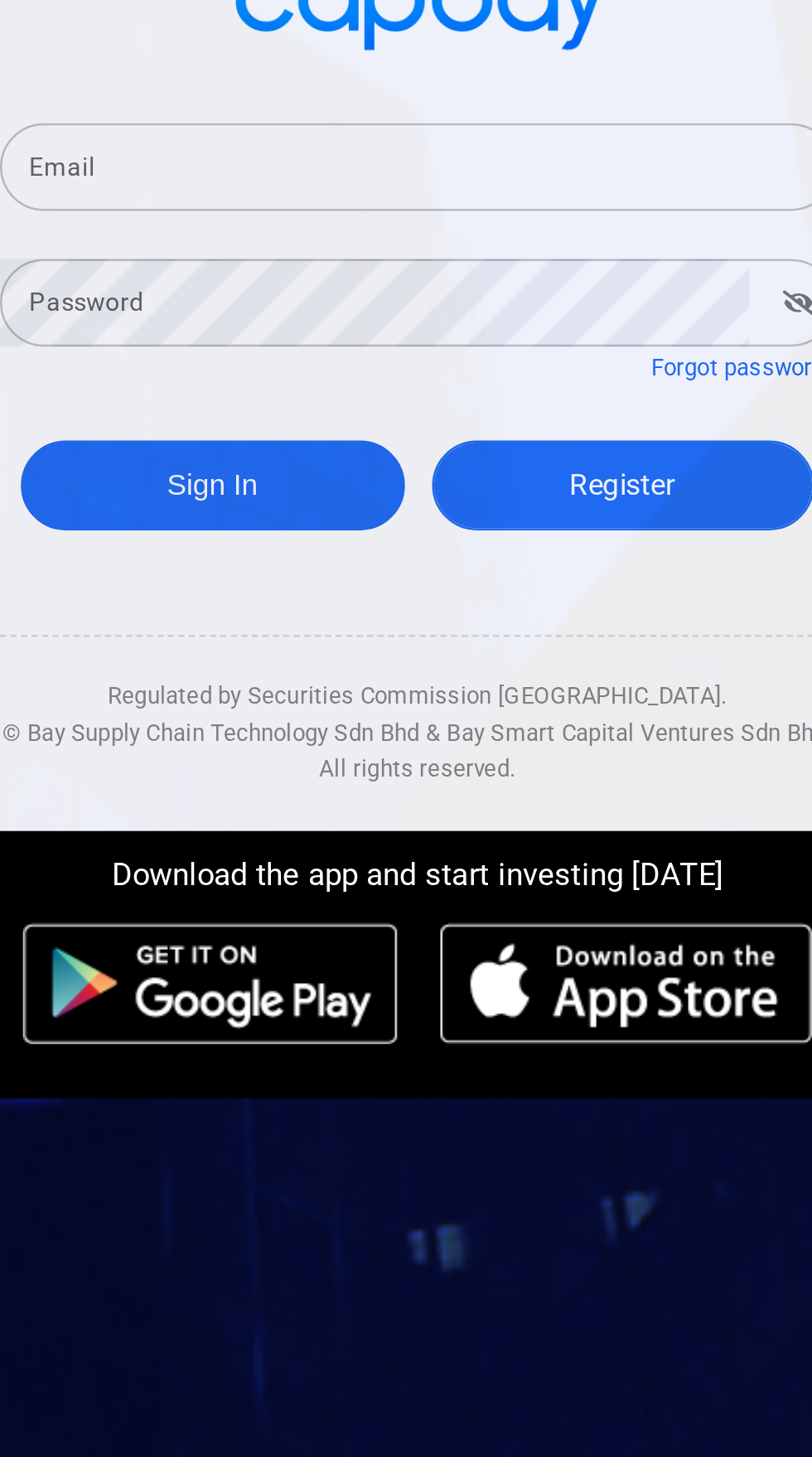
click at [489, 777] on span "Register" at bounding box center [488, 770] width 42 height 13
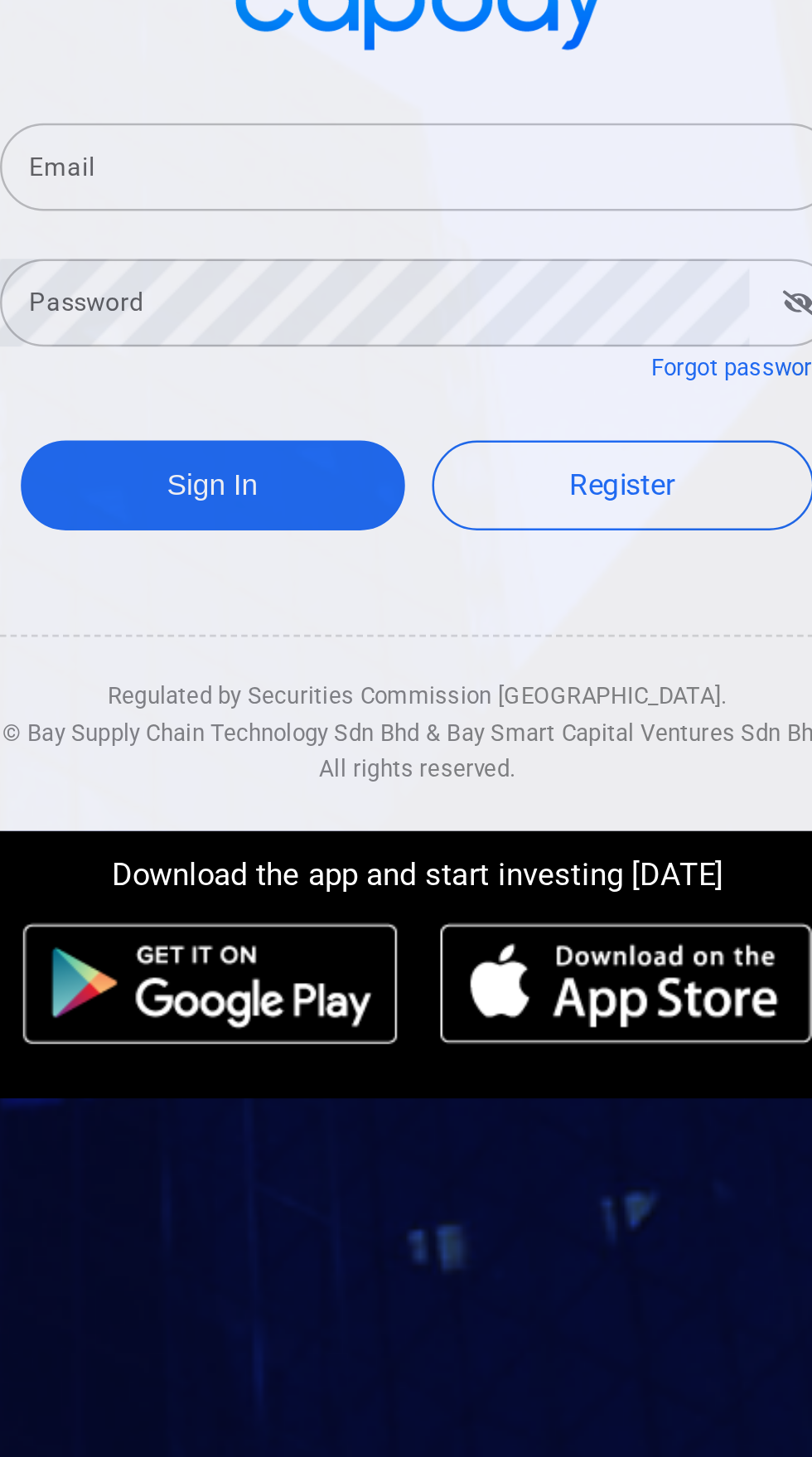
select select "MY"
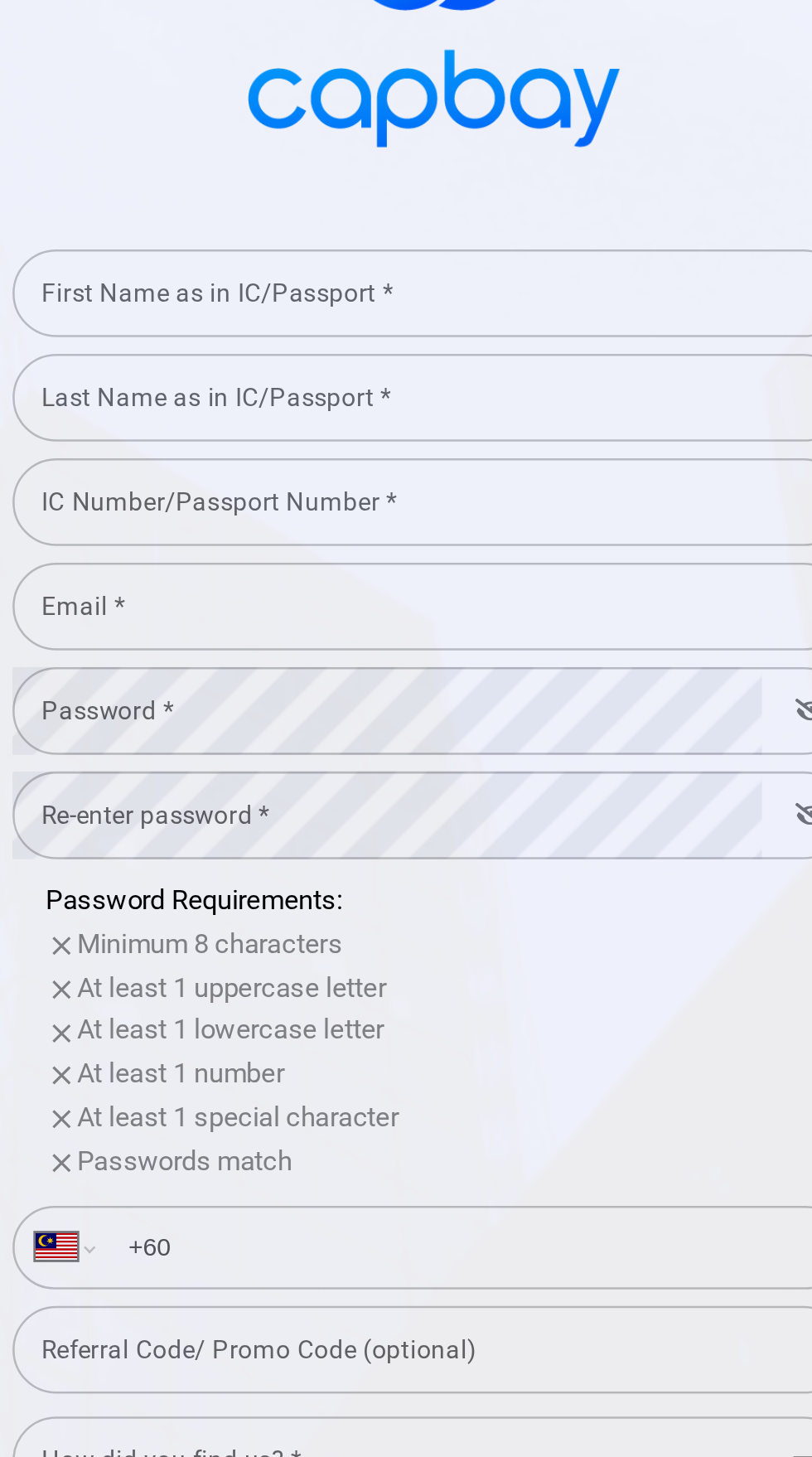
click at [365, 633] on input "Email *" at bounding box center [406, 615] width 331 height 34
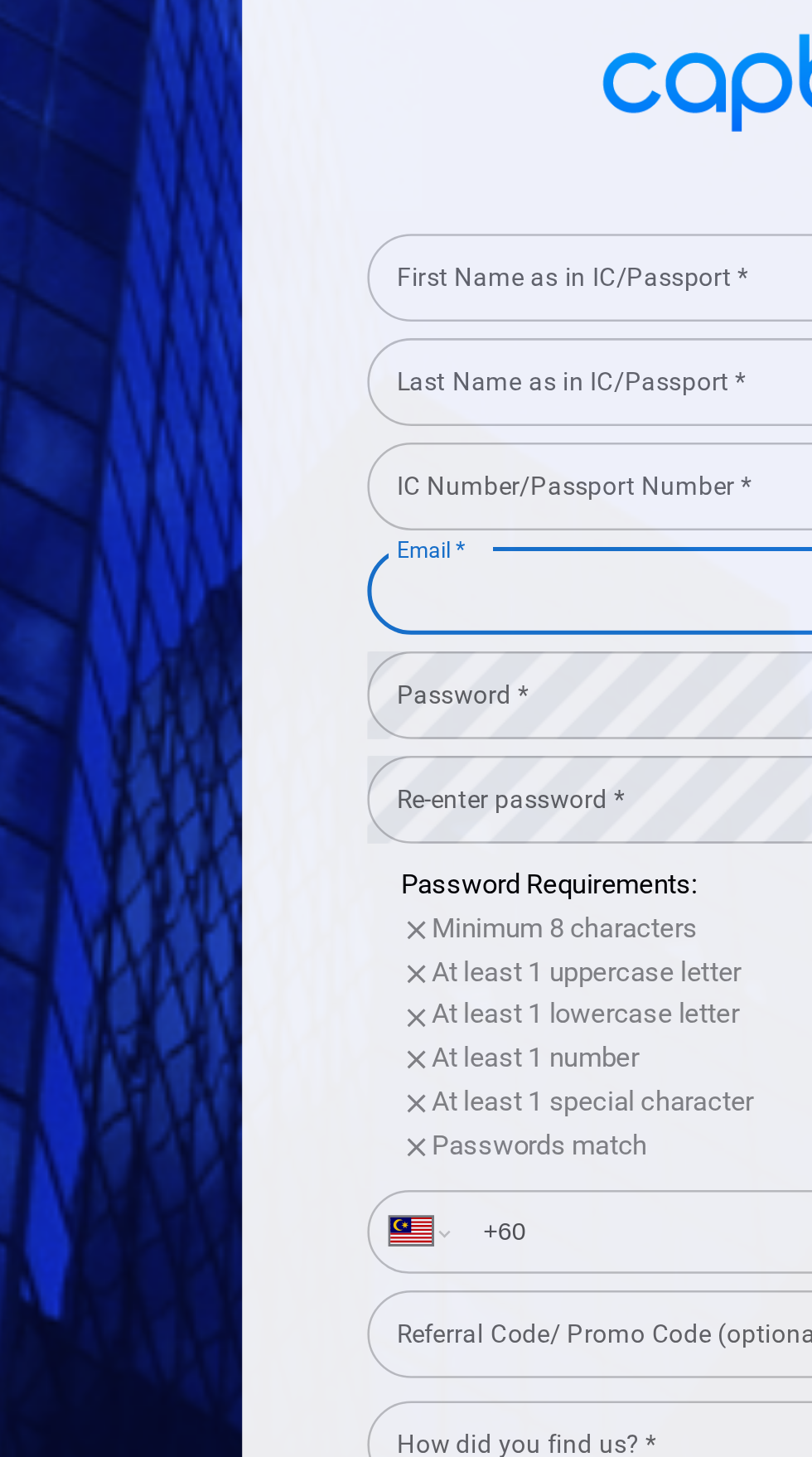
click at [325, 509] on div "First Name as in IC/Passport * First Name as in IC/Passport *" at bounding box center [406, 490] width 331 height 37
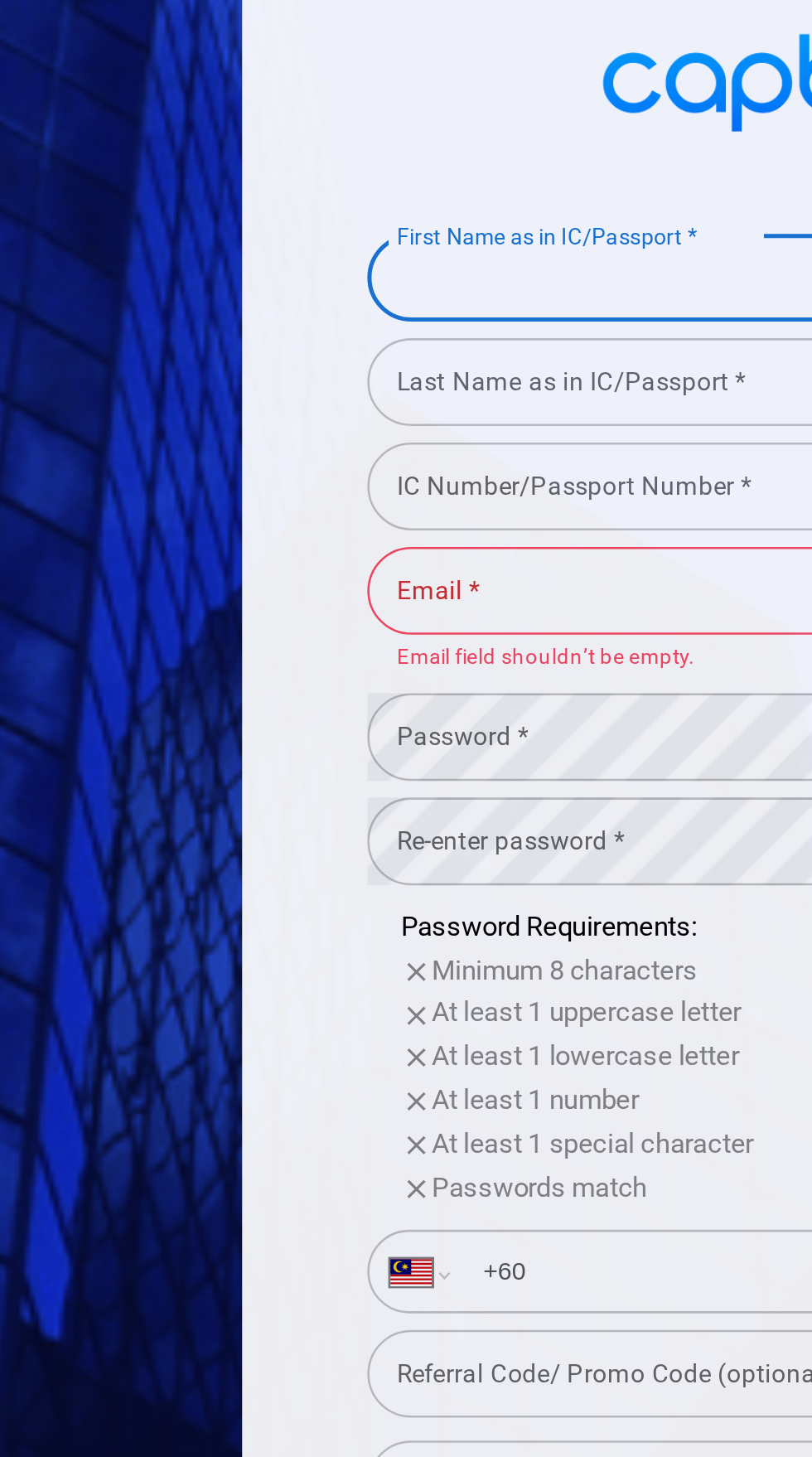
click at [335, 500] on input "First Name as in IC/Passport *" at bounding box center [406, 483] width 331 height 34
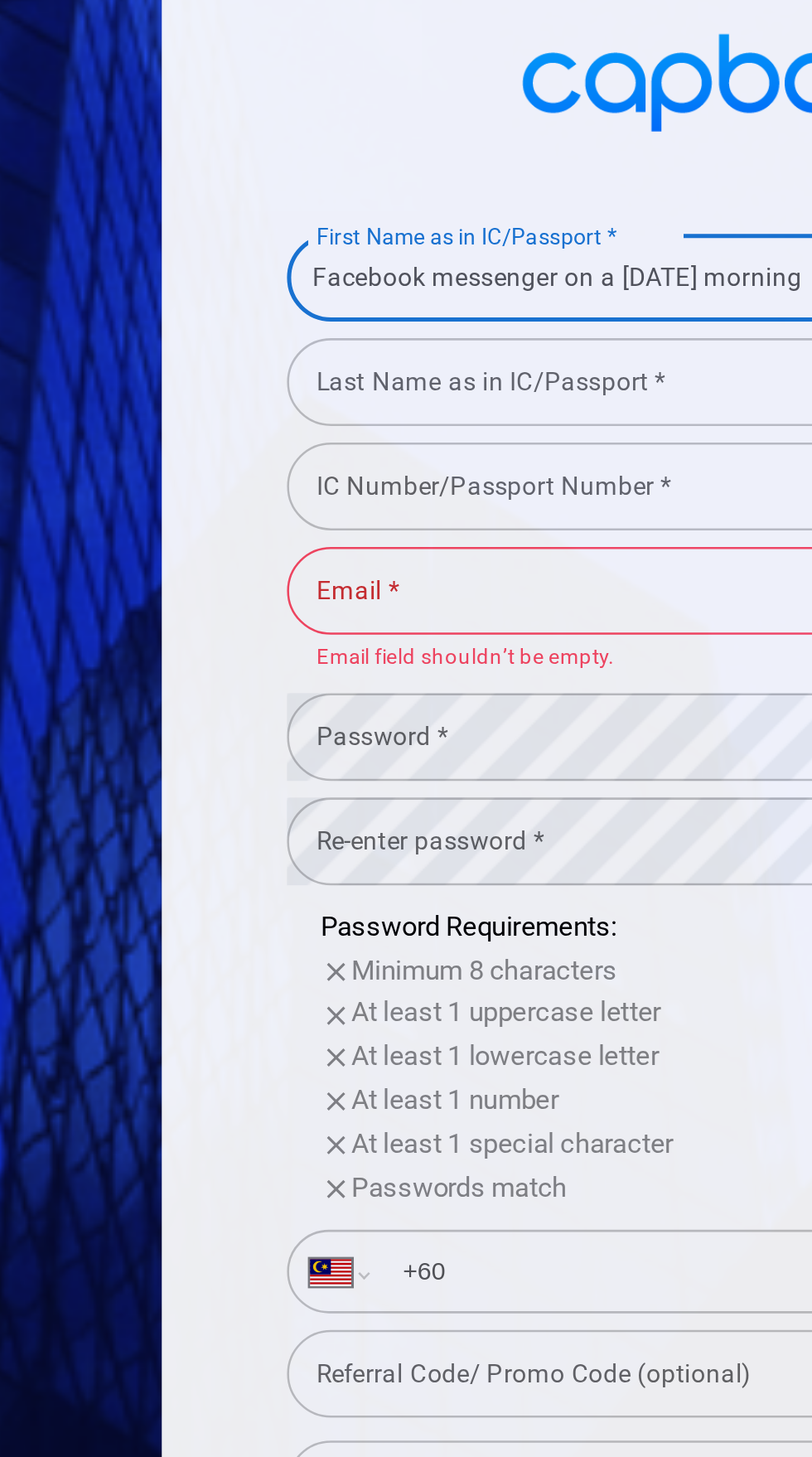
type input "Facebook messenger on a [DATE] morning"
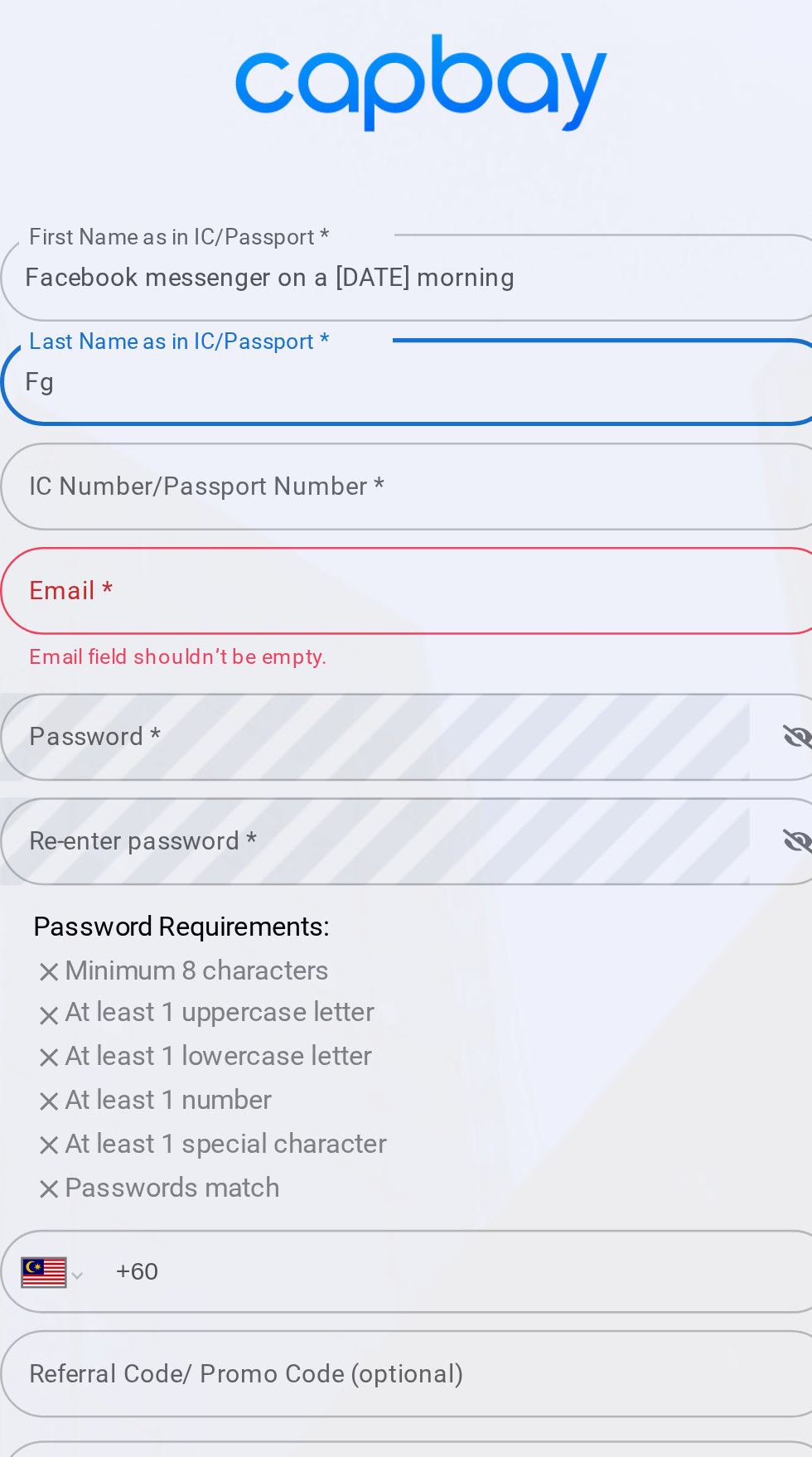
type input "F"
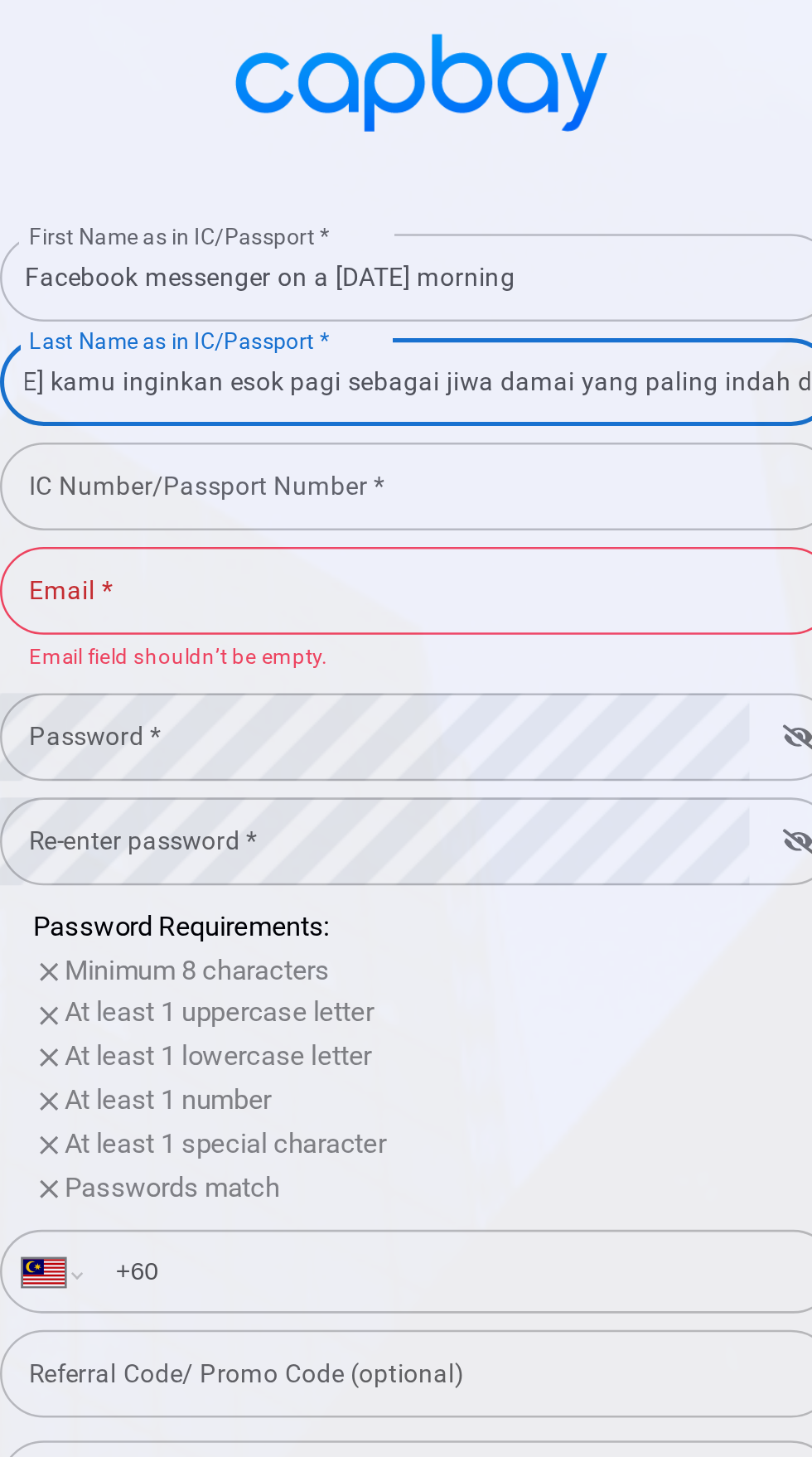
scroll to position [0, 75]
type input "[PERSON_NAME] kamu inginkan esok pagi sebagai jiwa damai yang paling indah di d…"
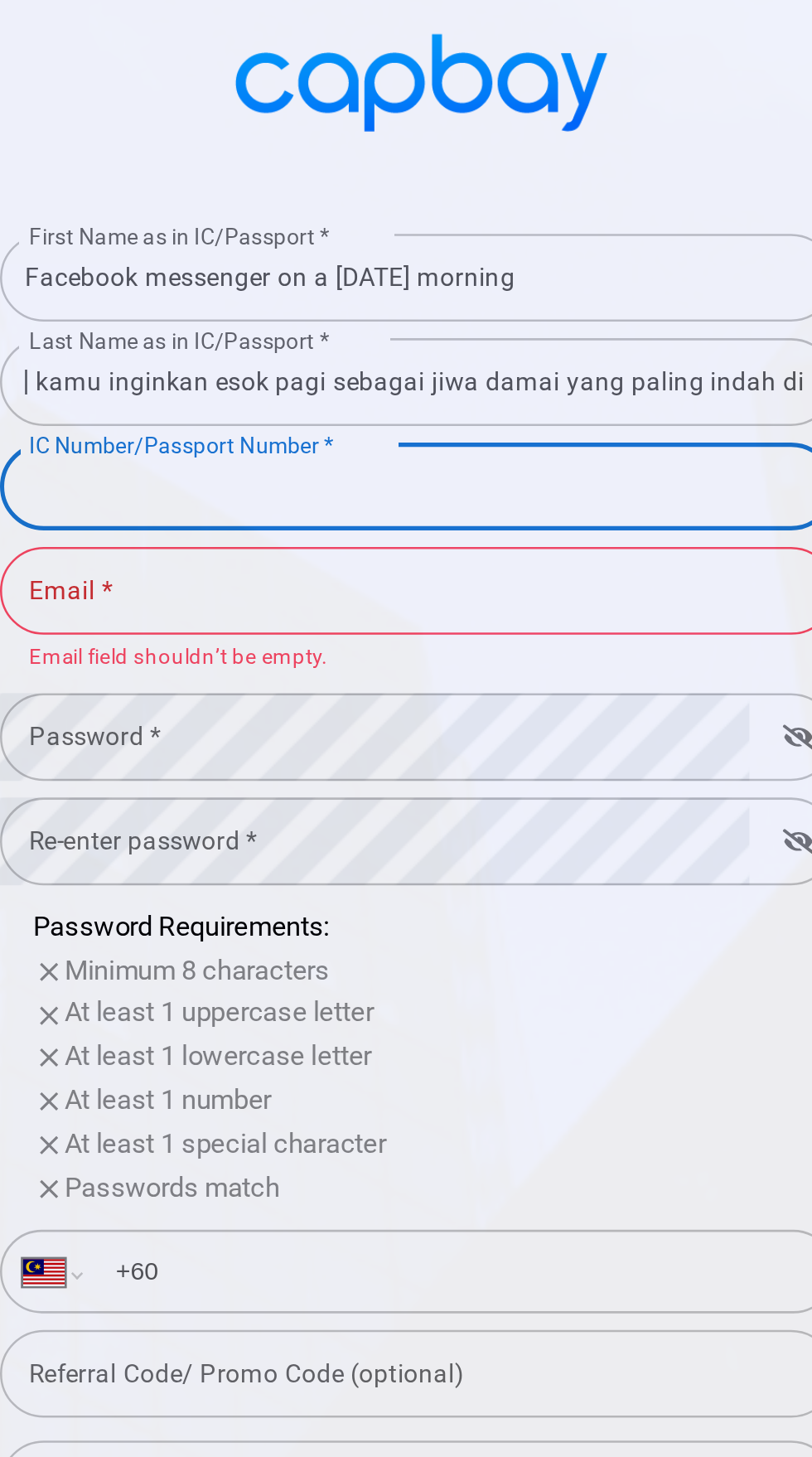
scroll to position [0, 0]
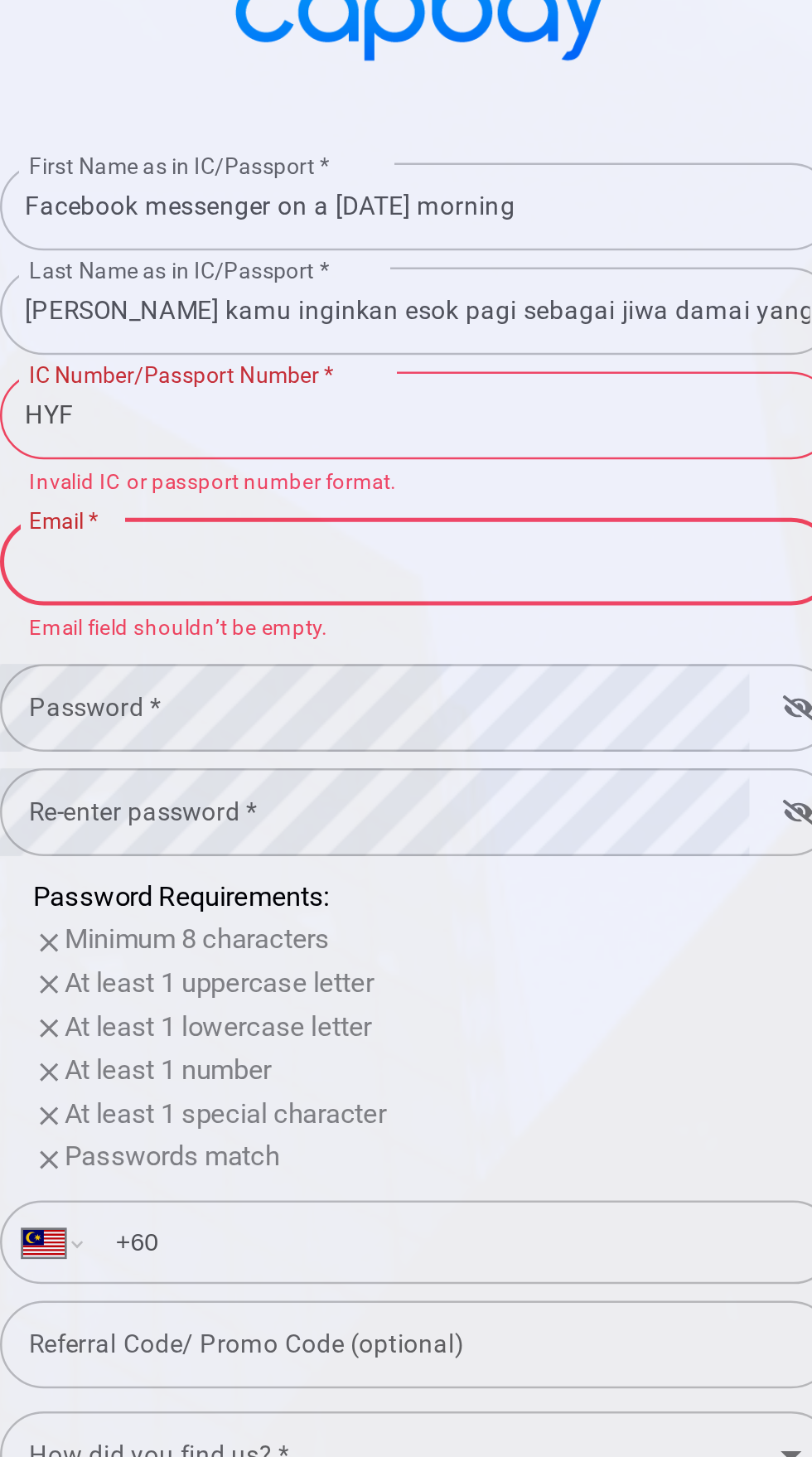
click at [395, 576] on input "HYF" at bounding box center [406, 557] width 331 height 34
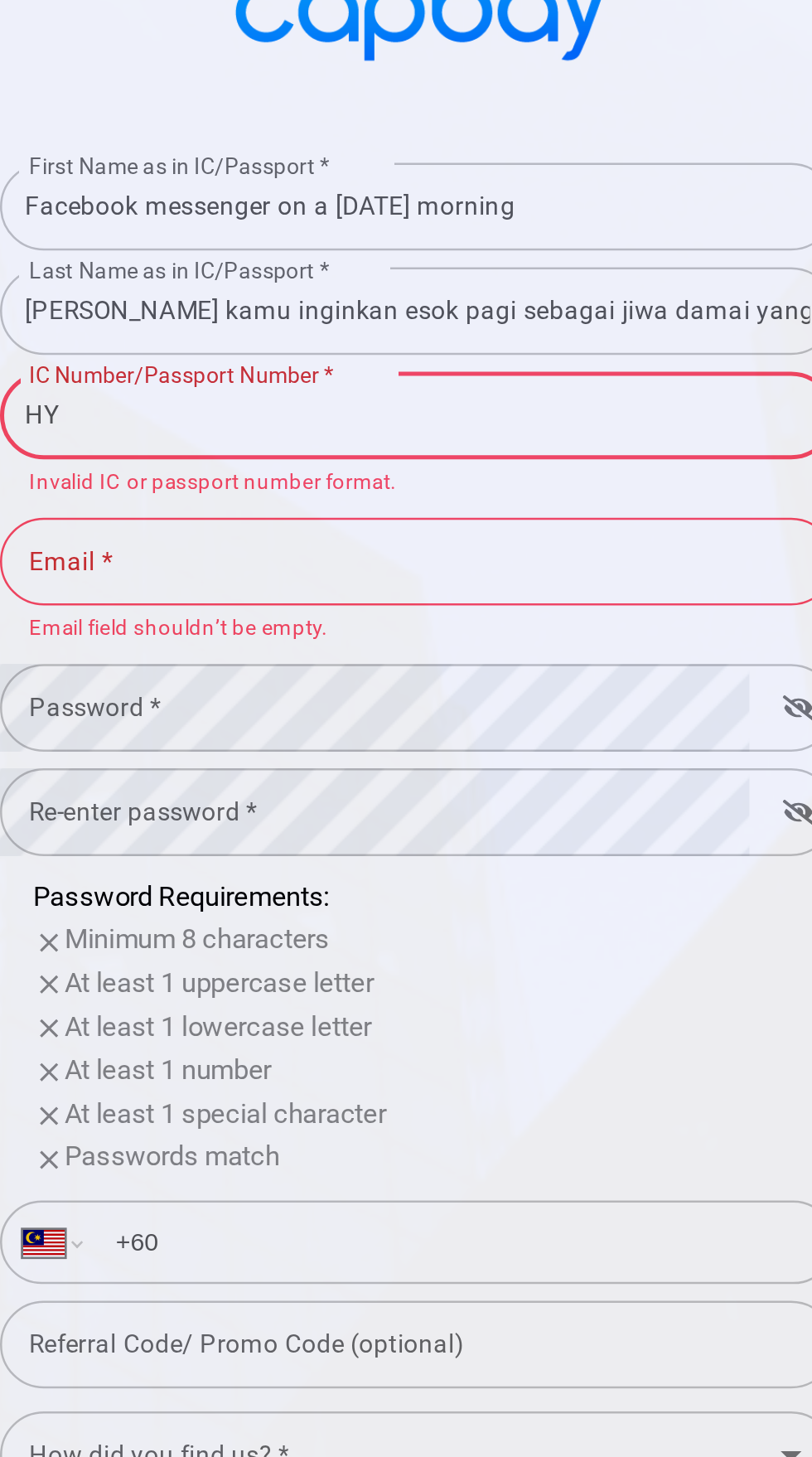
type input "H"
type input "345697"
click at [367, 633] on input "Email *" at bounding box center [406, 615] width 331 height 34
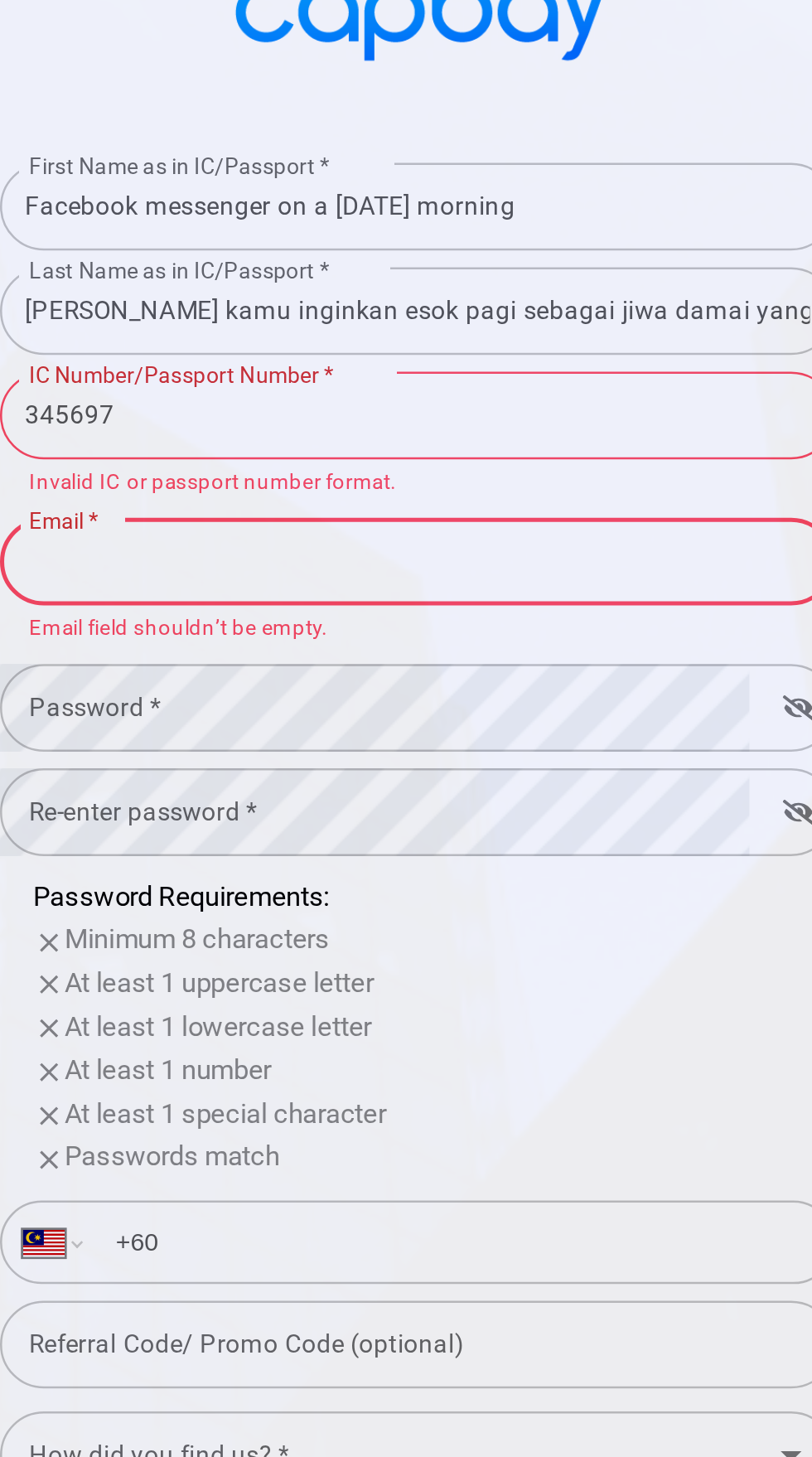
type input "E"
type input "Rasanya mau patah semangat buat belajar dari kesalahan yang tampak dan yang ter…"
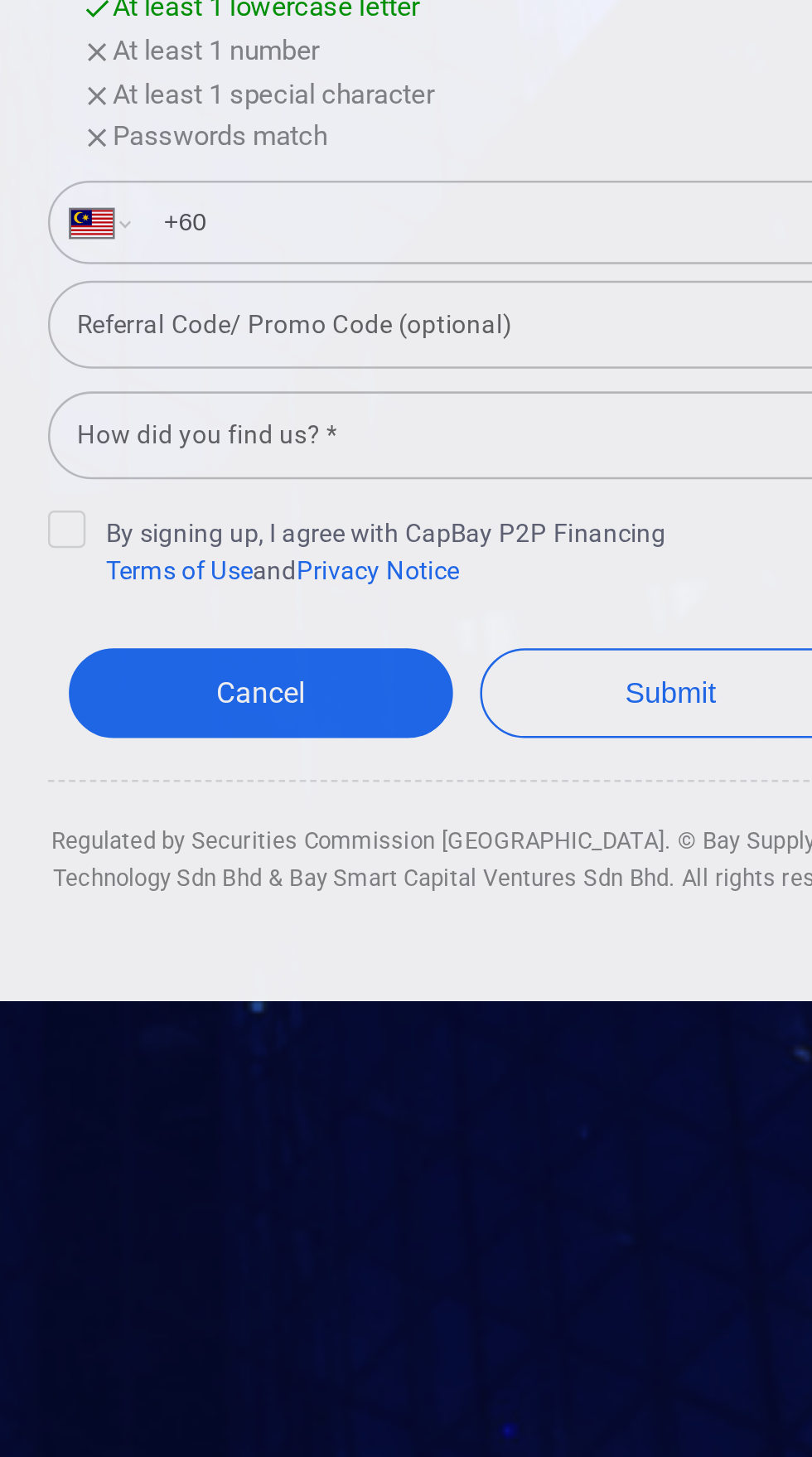
click at [382, 967] on div "Referral Code/ Promo Code (optional) Referral Code/ Promo Code (optional)" at bounding box center [406, 949] width 331 height 37
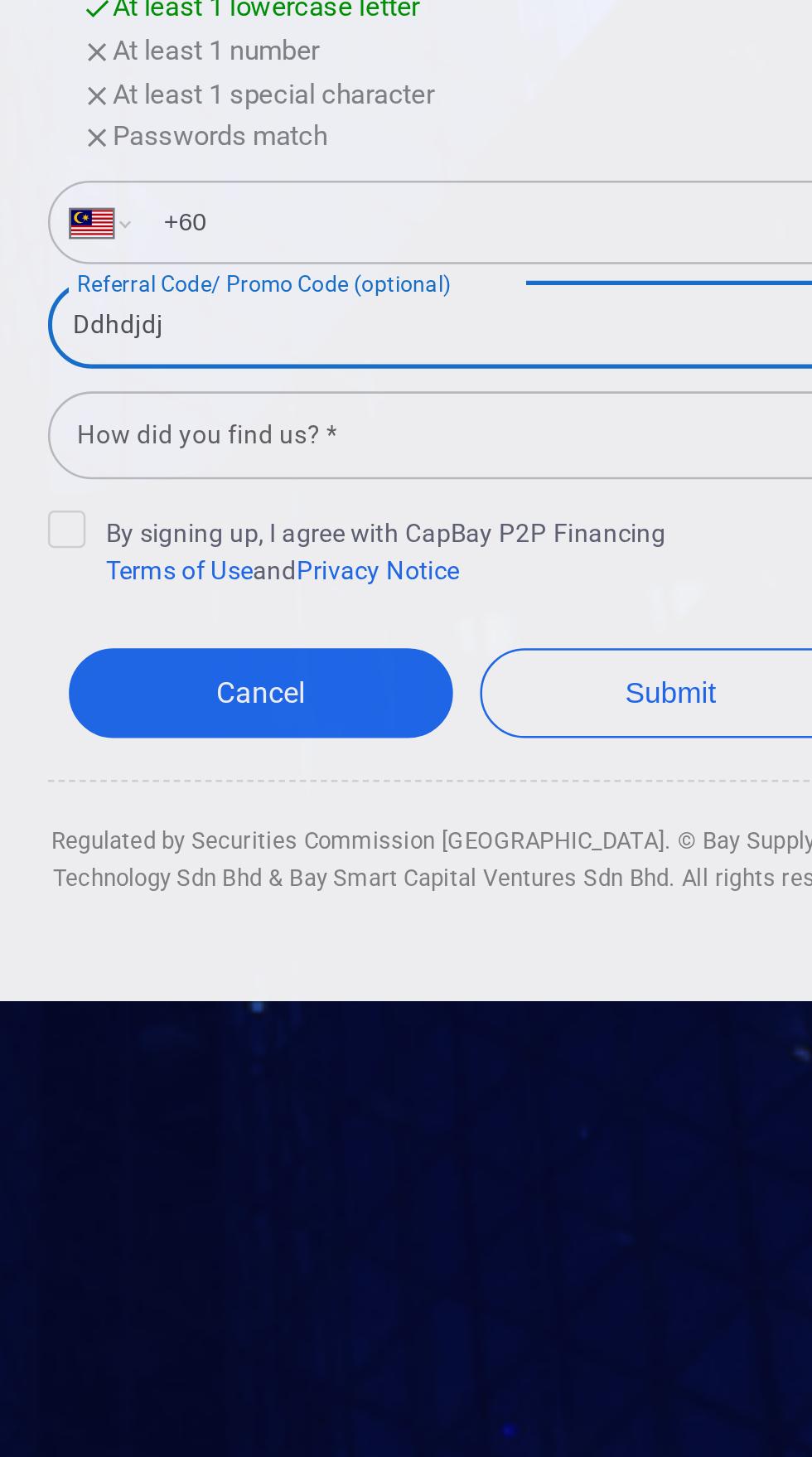
type input "Ddhdjdj"
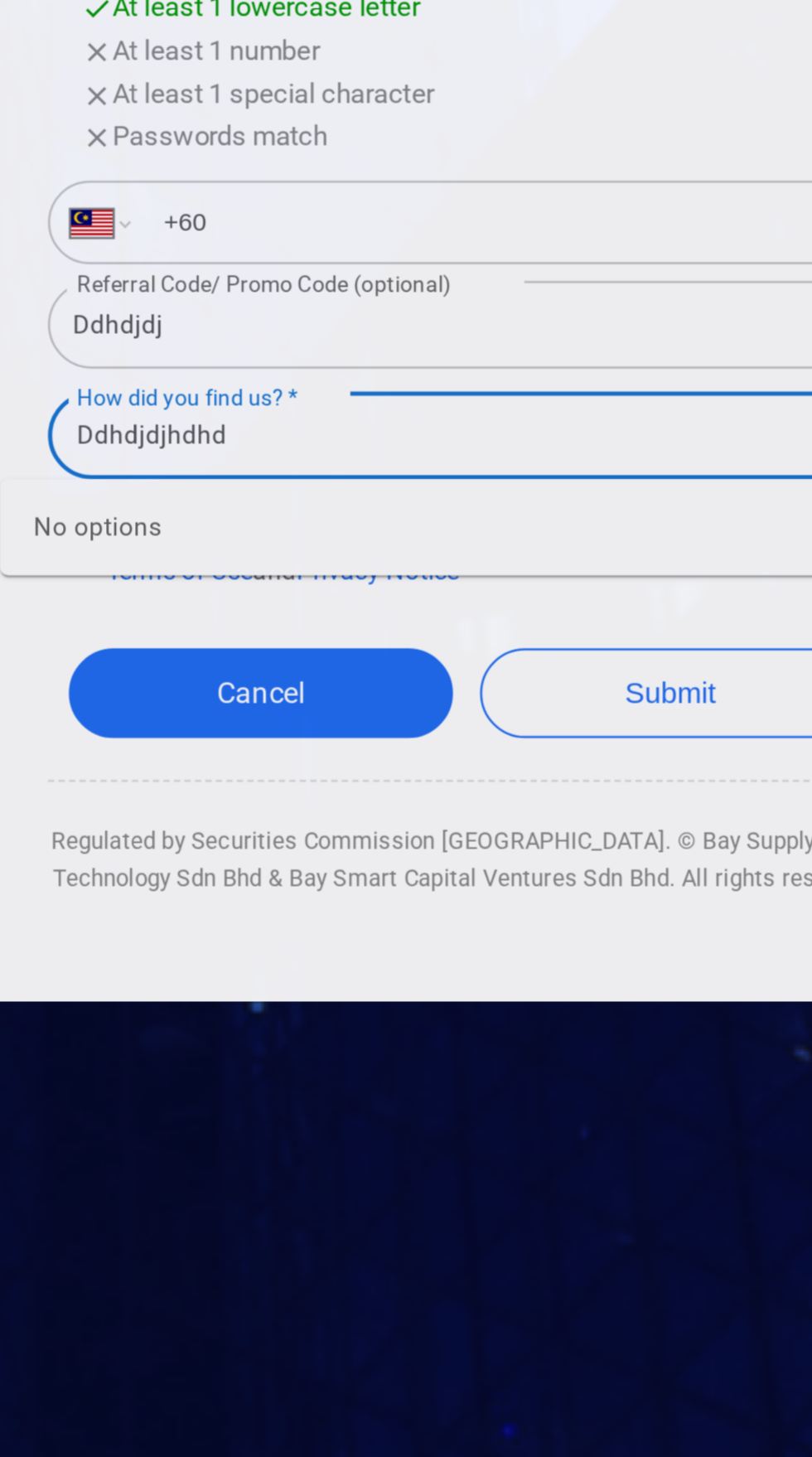
click at [412, 1079] on button "Submit" at bounding box center [488, 1096] width 153 height 35
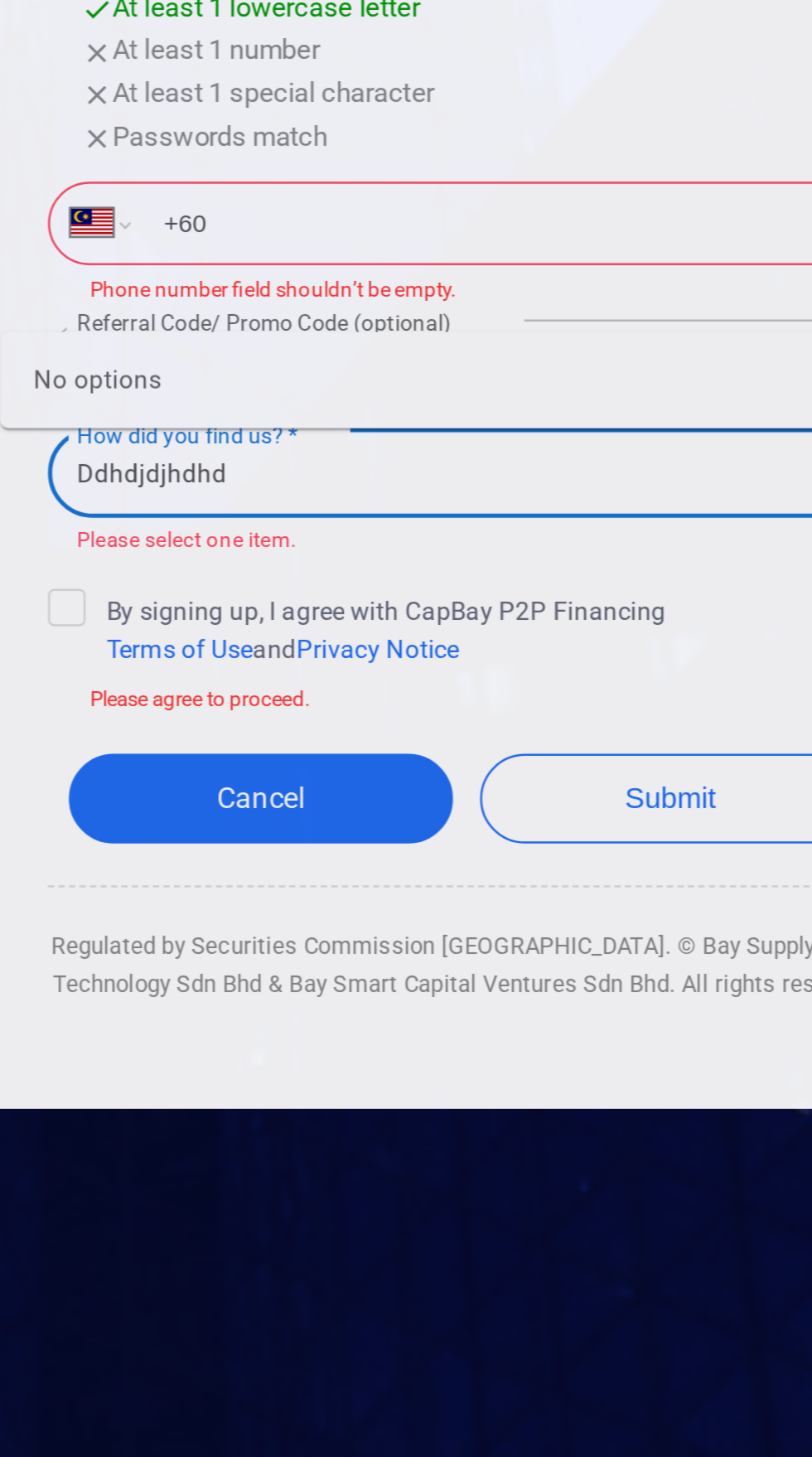
click at [412, 1099] on button "Submit" at bounding box center [488, 1117] width 153 height 35
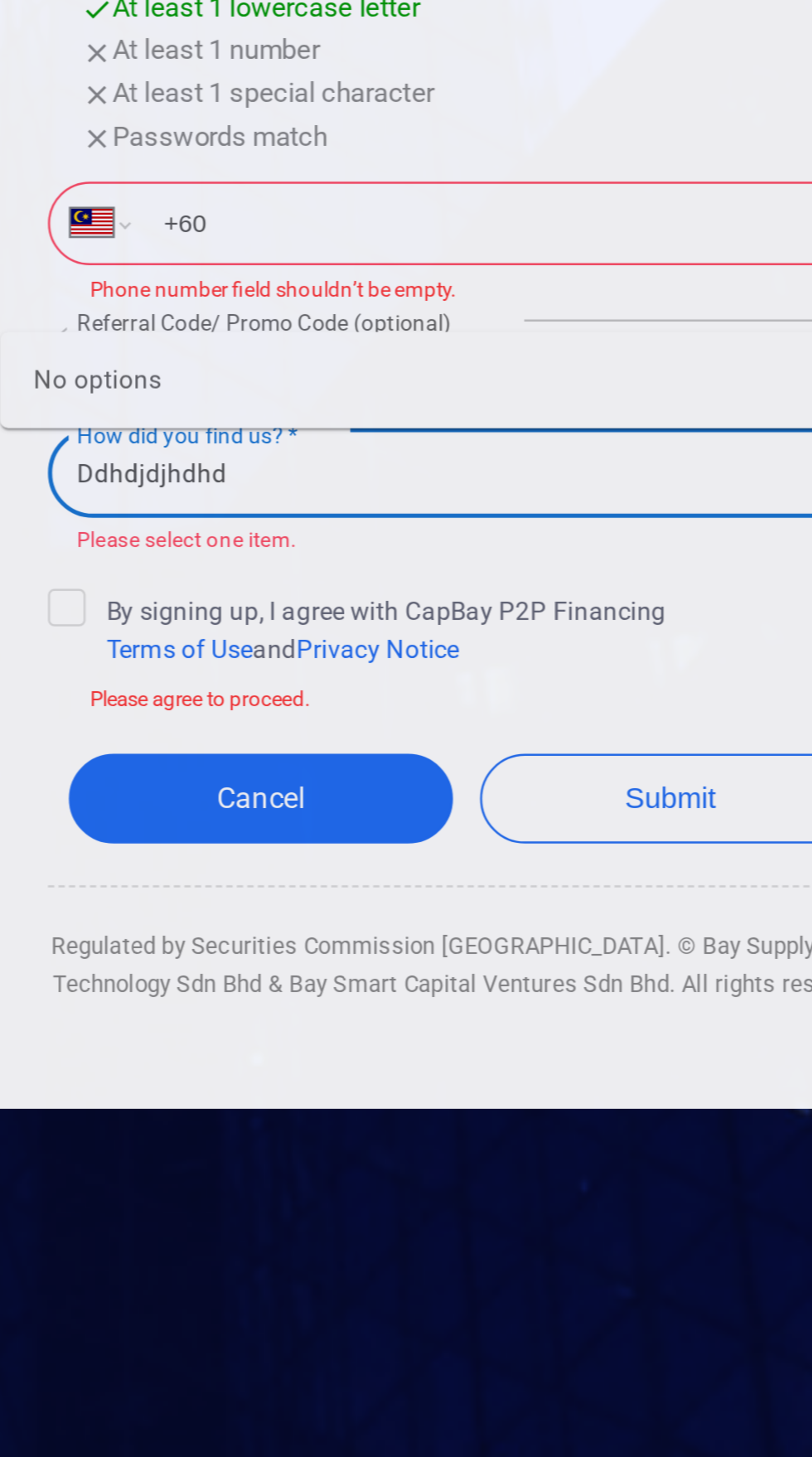
click at [412, 1099] on button "Submit" at bounding box center [488, 1117] width 153 height 35
type input "D"
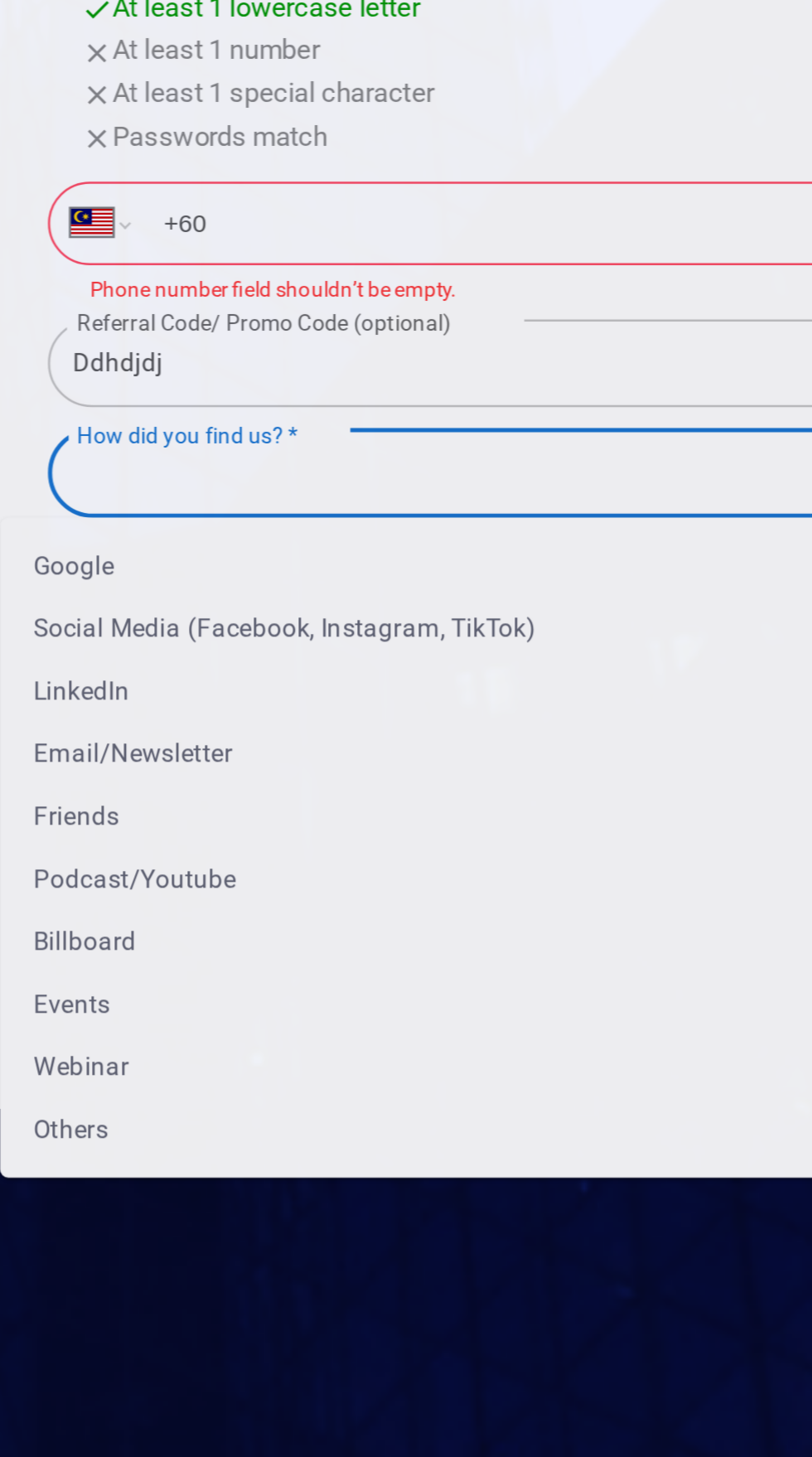
click at [370, 902] on input "+60" at bounding box center [419, 889] width 286 height 27
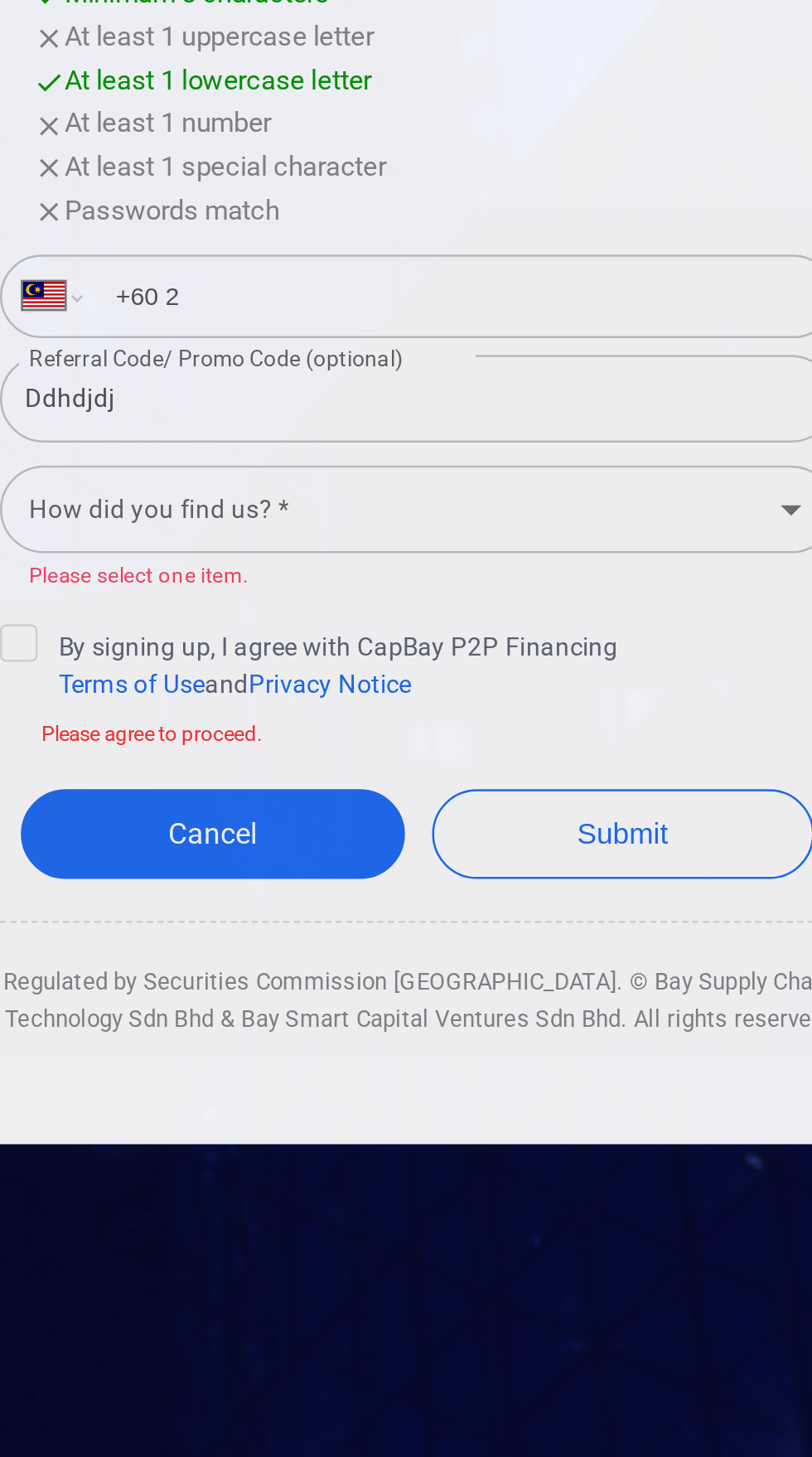
scroll to position [7, 0]
type input "[PHONE_NUMBER]"
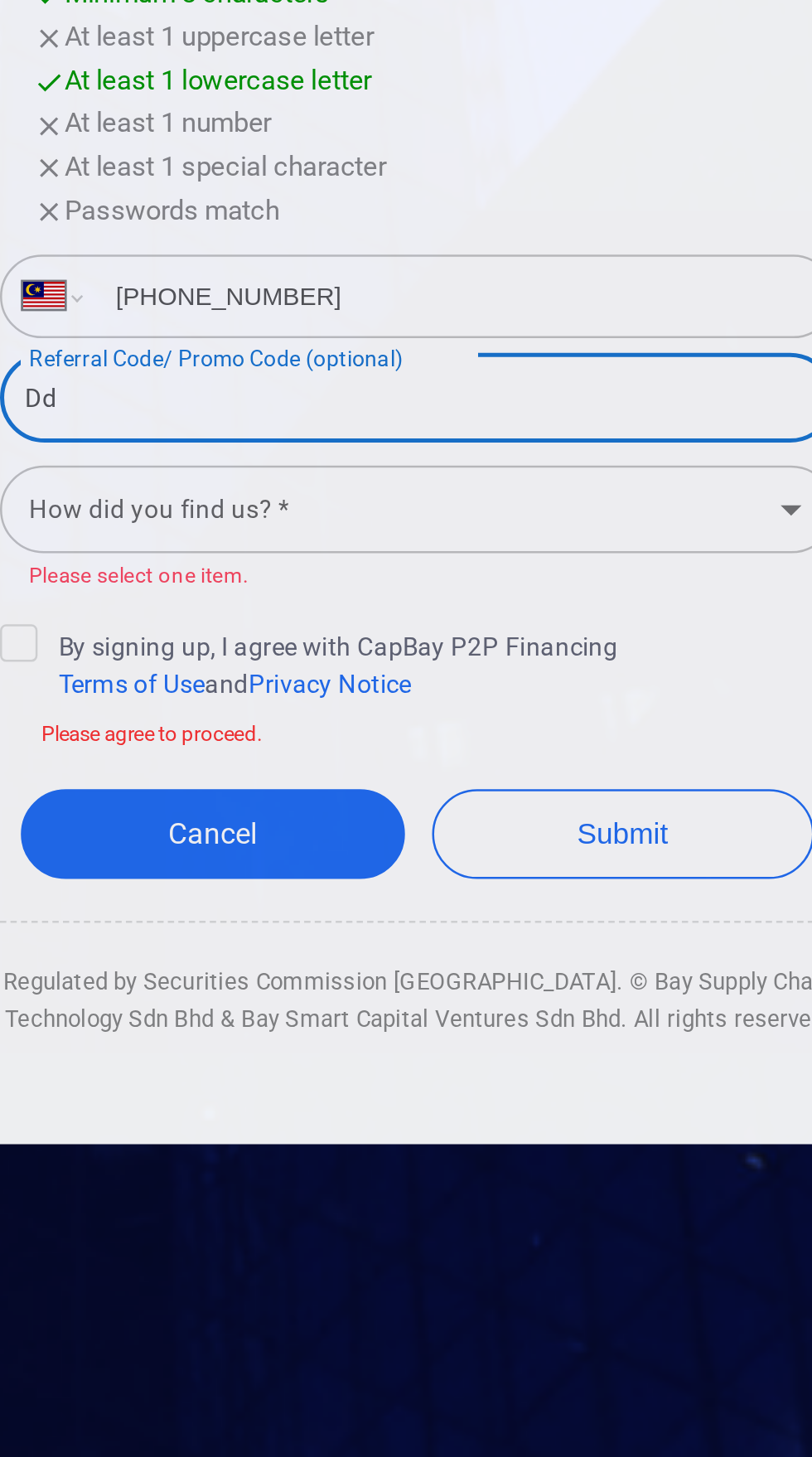
type input "D"
type input "Gila ini mi ayam penyet"
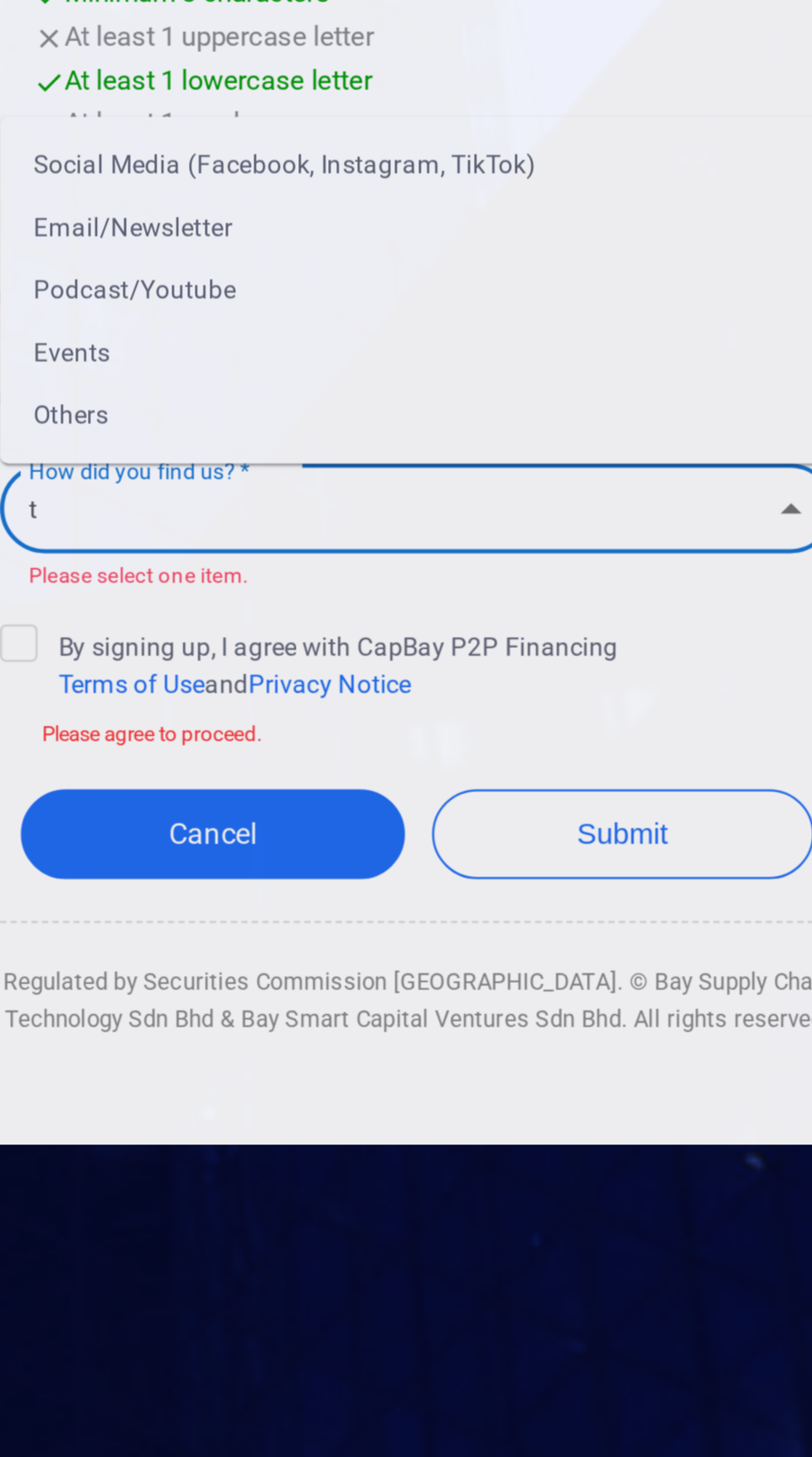
click at [438, 857] on li "Social Media (Facebook, Instagram, TikTok)" at bounding box center [406, 843] width 331 height 25
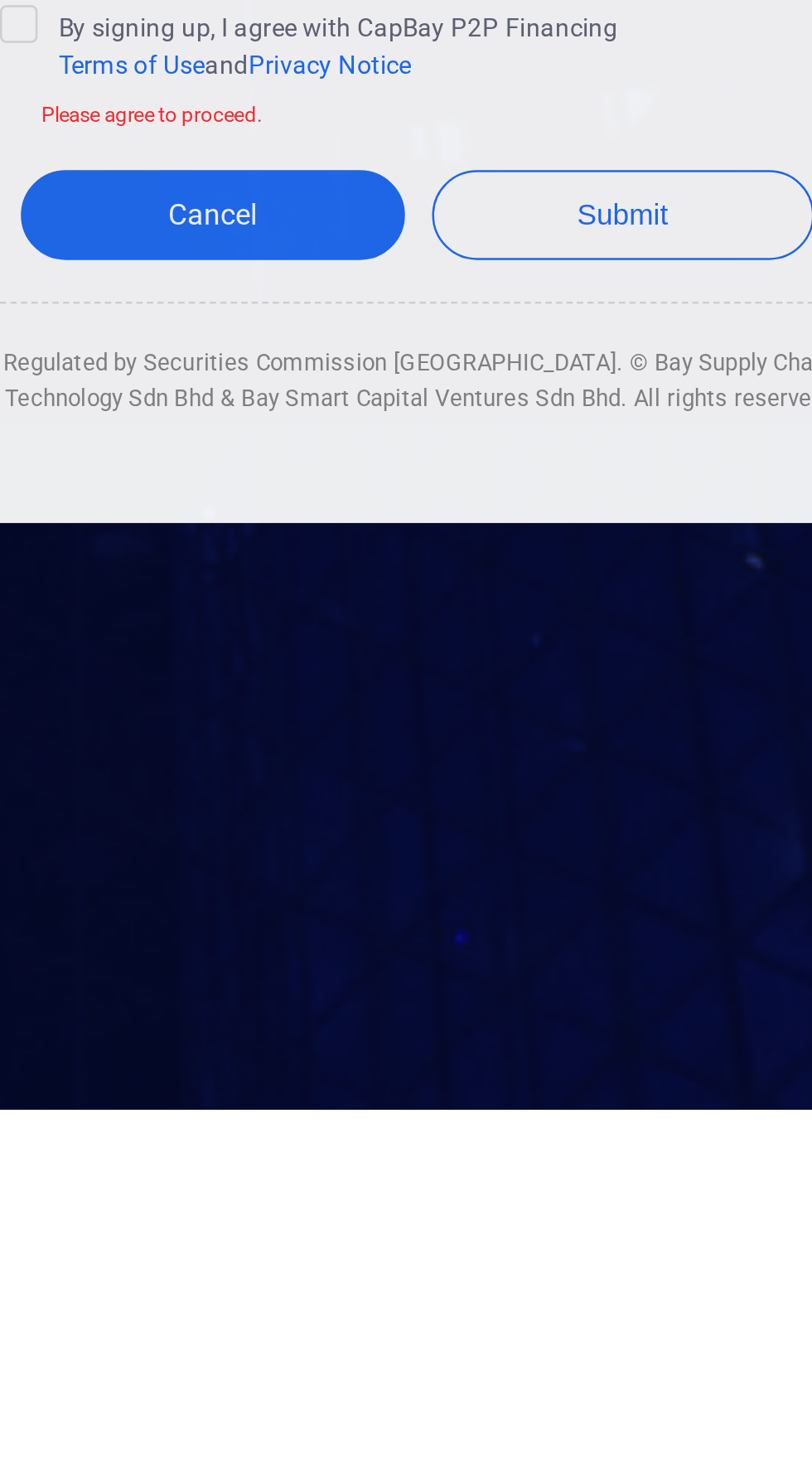
type input "Social Media (Facebook, Instagram, TikTok)"
click at [412, 1084] on button "Submit" at bounding box center [488, 1102] width 153 height 35
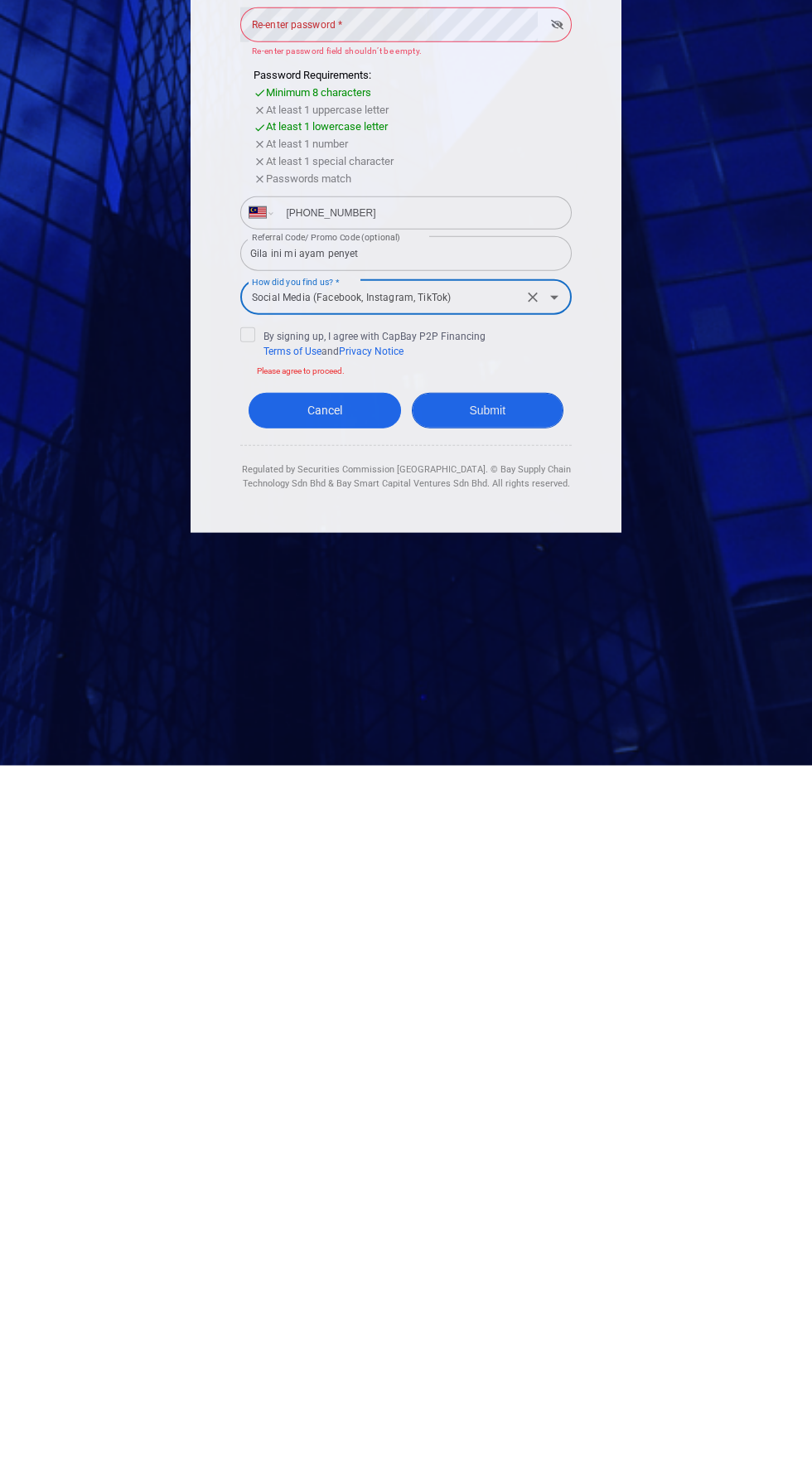
click at [535, 1084] on button "Submit" at bounding box center [488, 1102] width 153 height 35
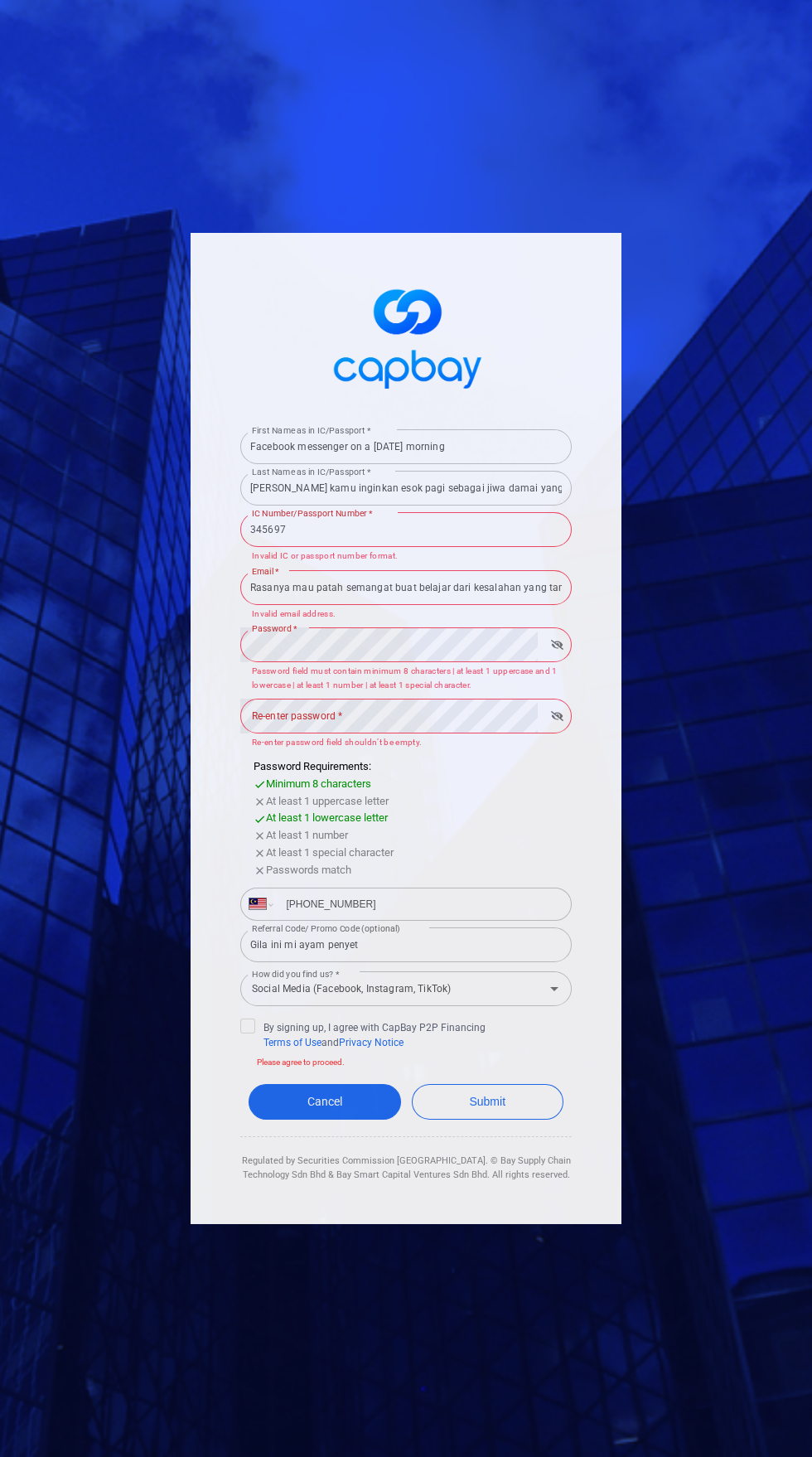
click at [535, 339] on div "First Name as in IC/Passport * Facebook messenger on a [DATE] morning First Nam…" at bounding box center [406, 728] width 431 height 991
click at [497, 1084] on button "Submit" at bounding box center [488, 1102] width 153 height 35
